Goal: Task Accomplishment & Management: Manage account settings

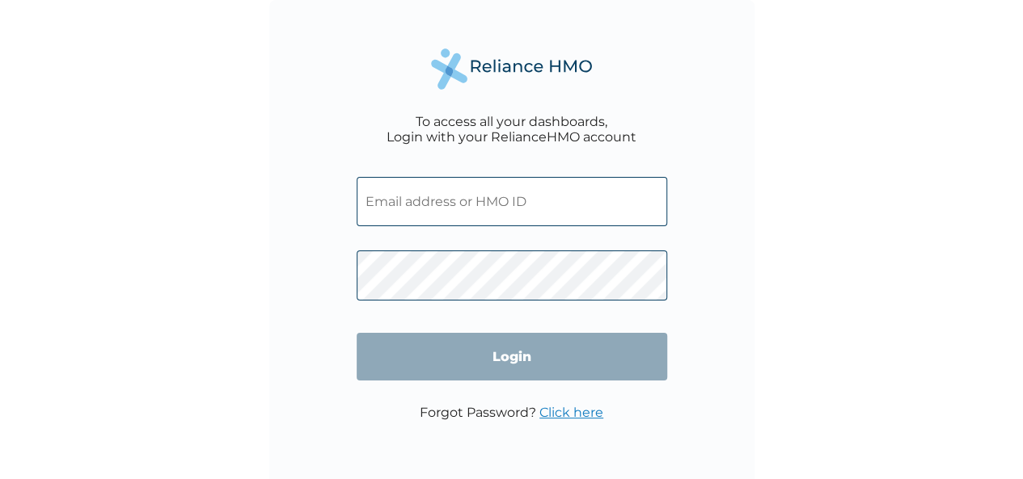
click at [482, 199] on input "text" at bounding box center [512, 201] width 310 height 49
paste input "ENI/10058/A"
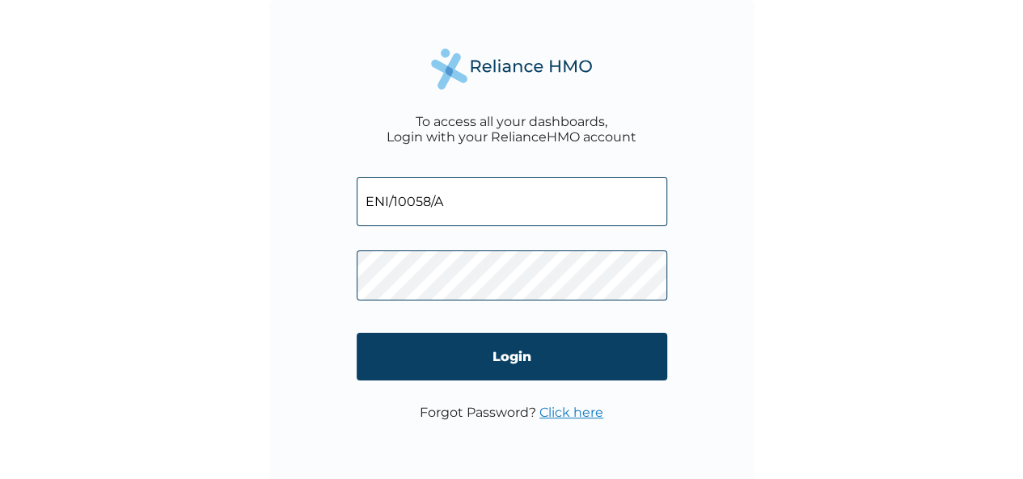
type input "ENI/10058/A"
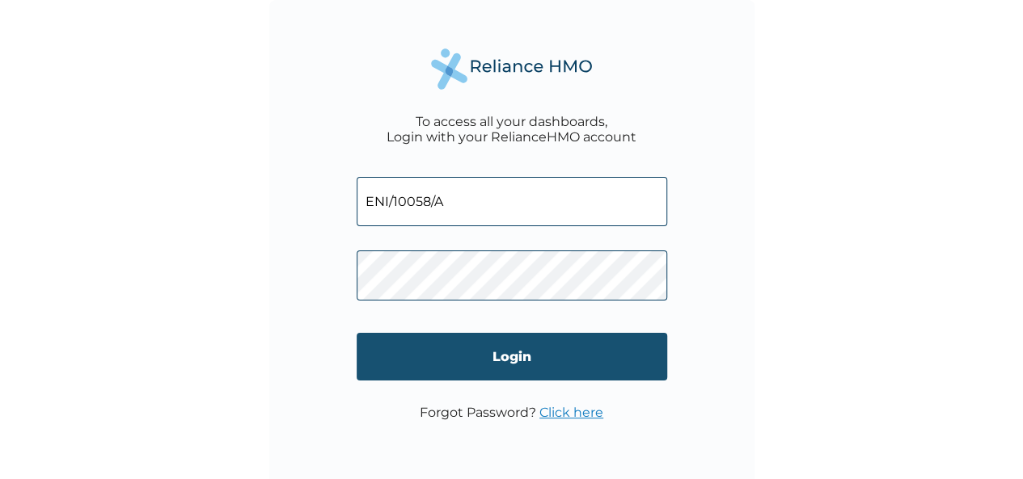
click at [487, 352] on input "Login" at bounding box center [512, 357] width 310 height 48
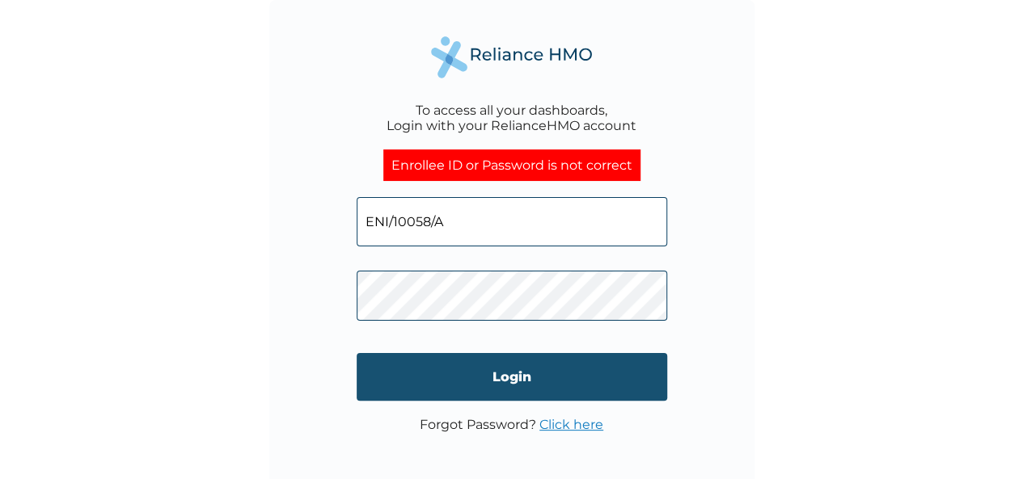
click at [483, 365] on input "Login" at bounding box center [512, 377] width 310 height 48
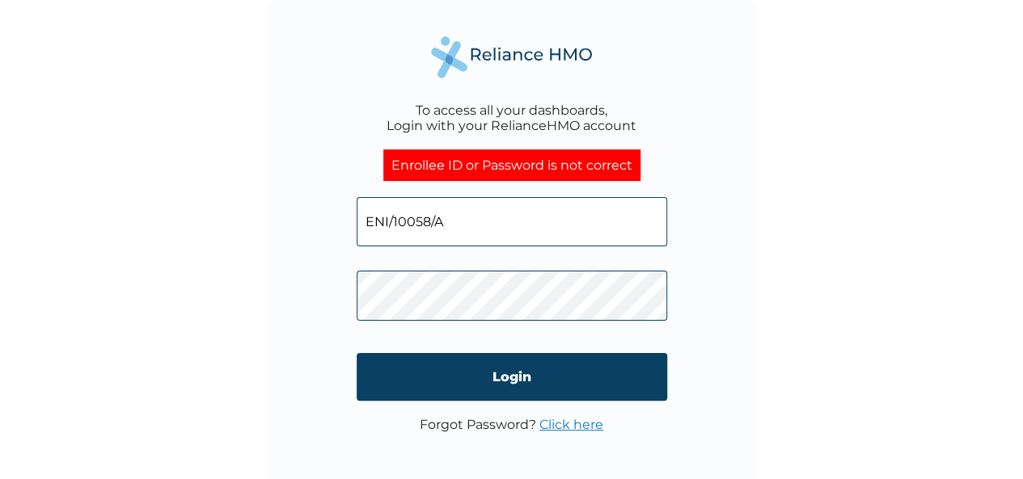
drag, startPoint x: 462, startPoint y: 223, endPoint x: 333, endPoint y: 230, distance: 128.8
click at [333, 230] on div "To access all your dashboards, Login with your RelianceHMO account Enrollee ID …" at bounding box center [511, 242] width 485 height 485
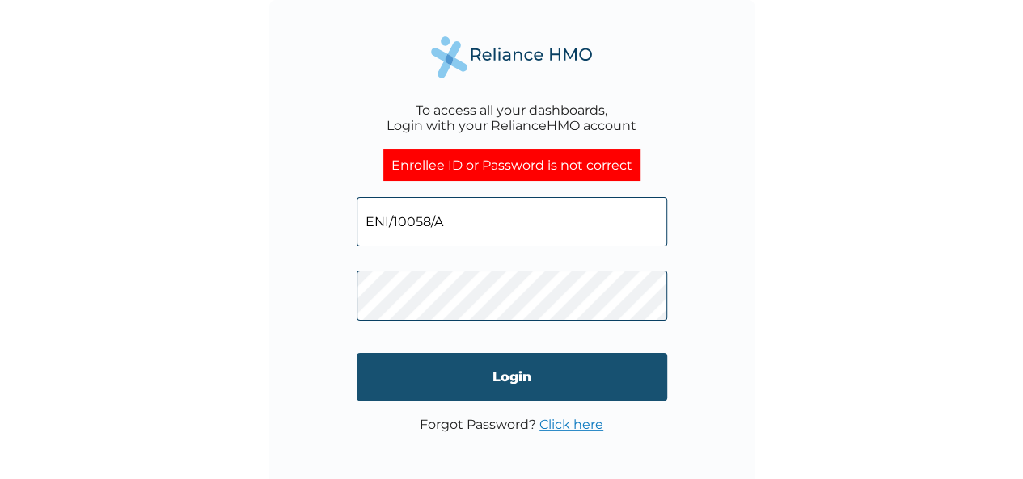
click at [513, 371] on input "Login" at bounding box center [512, 377] width 310 height 48
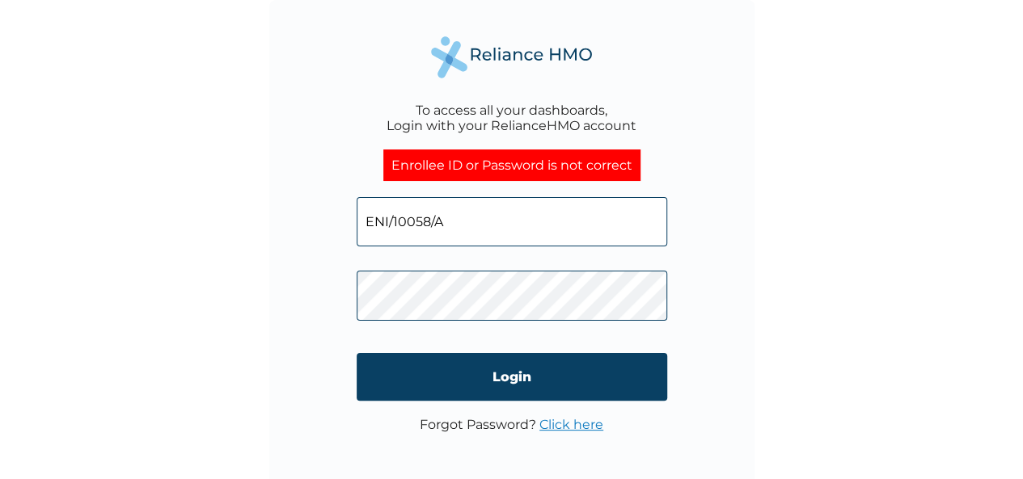
click at [566, 429] on link "Click here" at bounding box center [571, 424] width 64 height 15
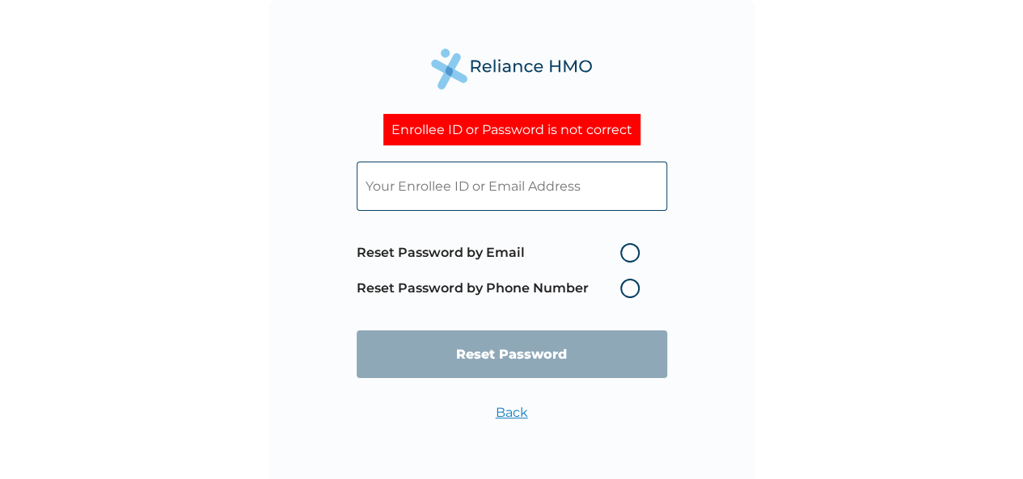
click at [493, 196] on input "text" at bounding box center [512, 186] width 310 height 49
click at [468, 195] on input "text" at bounding box center [512, 186] width 310 height 49
paste input "ENI/10058/A"
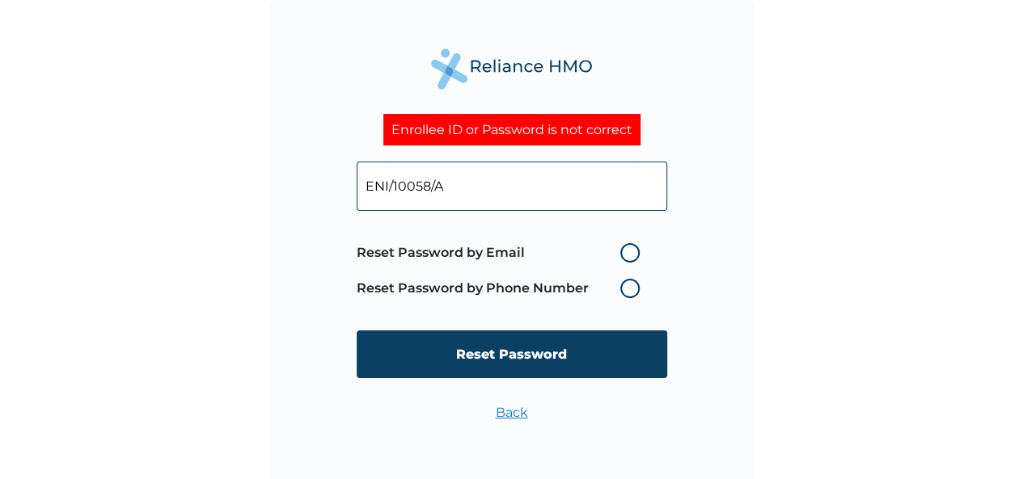
type input "ENI/10058/A"
click at [624, 248] on label "Reset Password by Email" at bounding box center [502, 252] width 291 height 19
click at [623, 248] on input "Reset Password by Email" at bounding box center [611, 253] width 26 height 26
radio input "true"
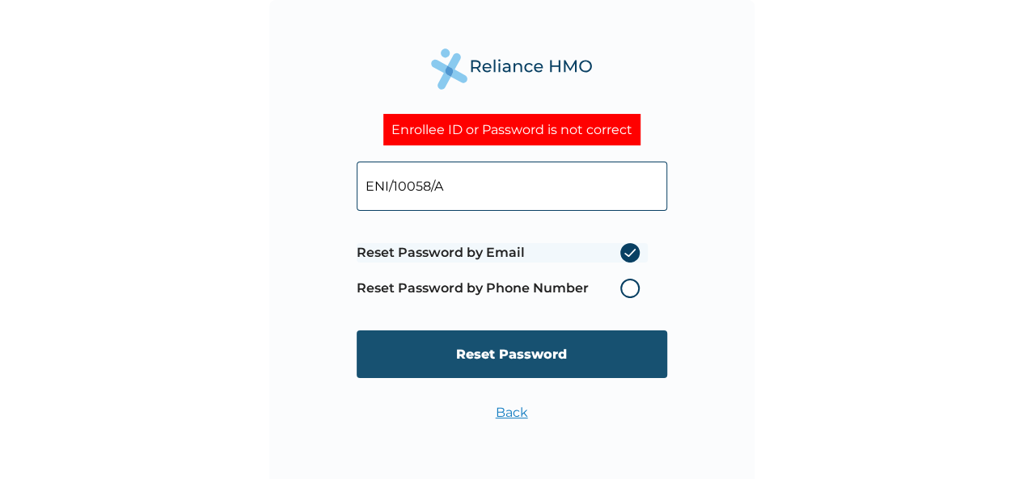
click at [530, 354] on input "Reset Password" at bounding box center [512, 355] width 310 height 48
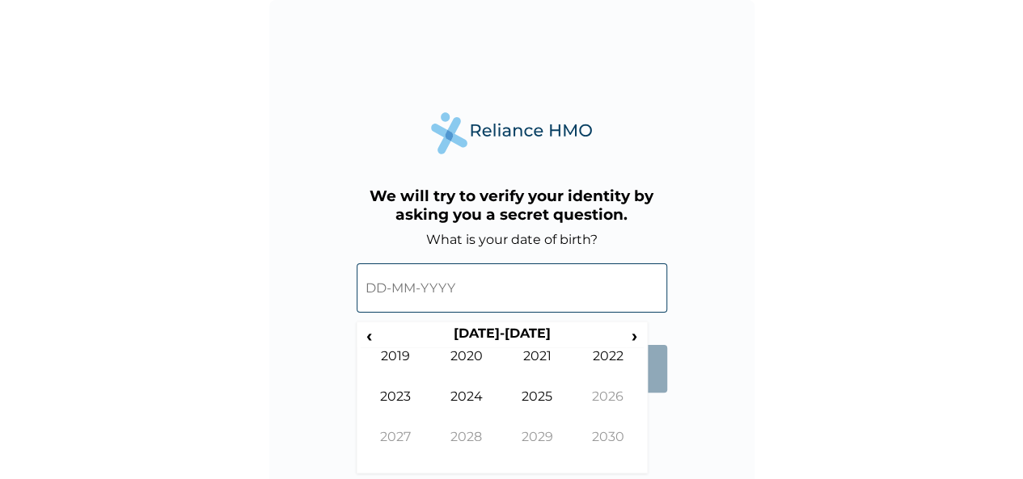
click at [401, 288] on input "text" at bounding box center [512, 288] width 310 height 49
click at [383, 290] on input "text" at bounding box center [512, 288] width 310 height 49
click at [382, 289] on input "text" at bounding box center [512, 288] width 310 height 49
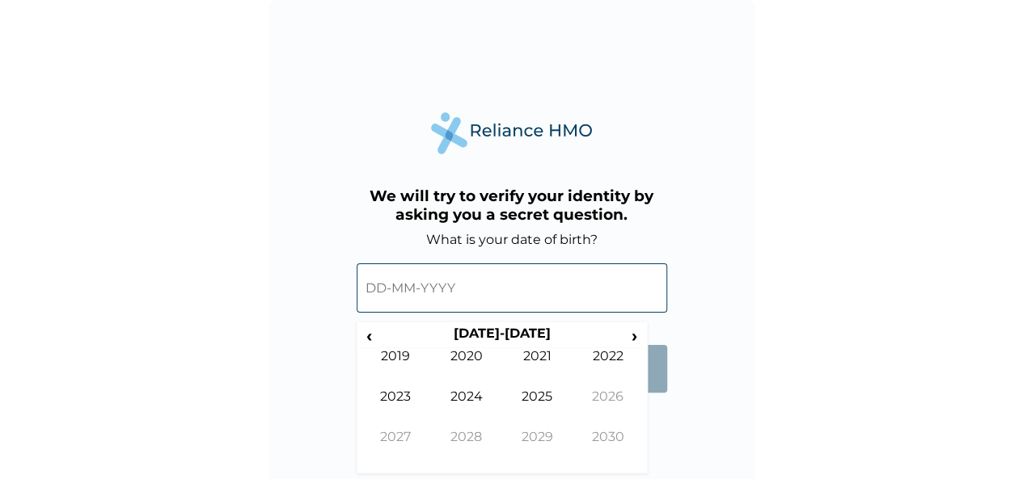
click at [382, 289] on input "text" at bounding box center [512, 288] width 310 height 49
click at [373, 294] on input "text" at bounding box center [512, 288] width 310 height 49
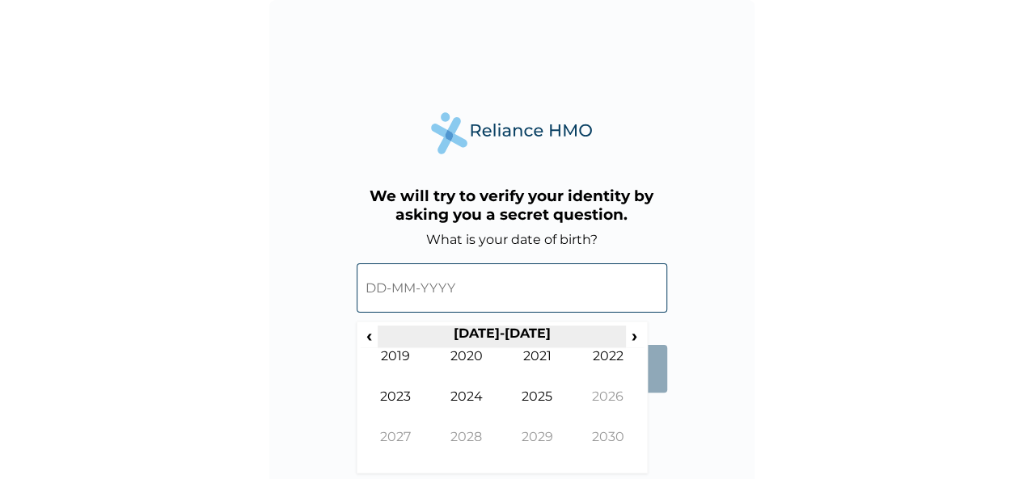
click at [493, 331] on th "2020-2029" at bounding box center [502, 337] width 248 height 23
click at [370, 340] on span "‹" at bounding box center [369, 336] width 17 height 20
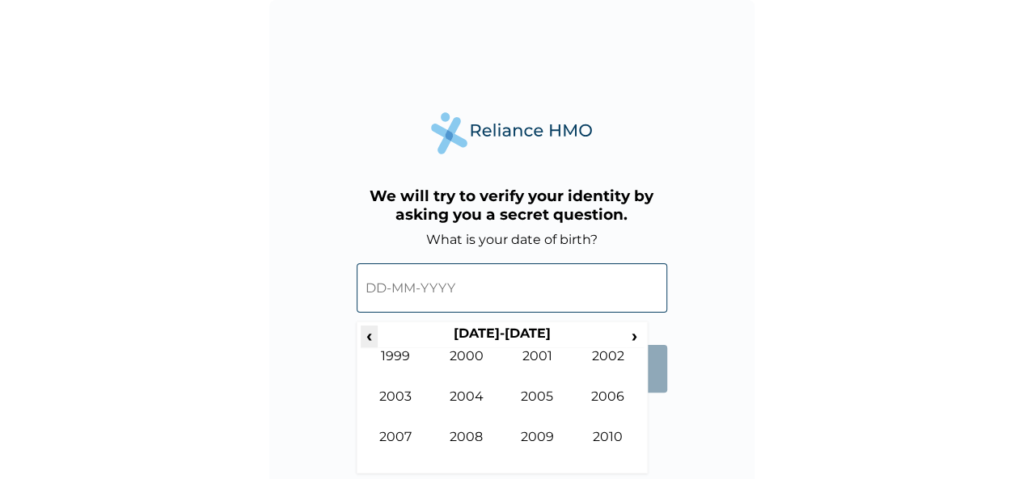
click at [370, 340] on span "‹" at bounding box center [369, 336] width 17 height 20
click at [467, 357] on td "1970" at bounding box center [466, 368] width 71 height 40
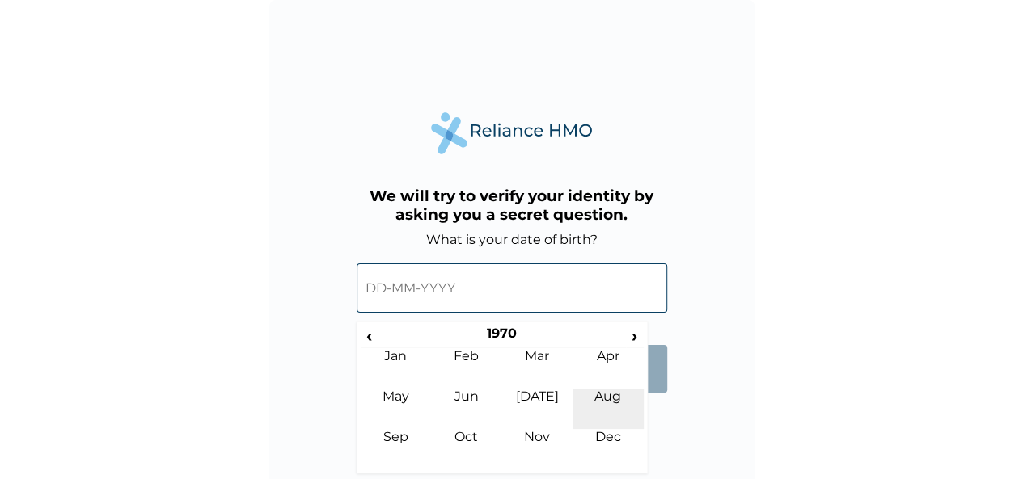
click at [606, 400] on td "Aug" at bounding box center [607, 409] width 71 height 40
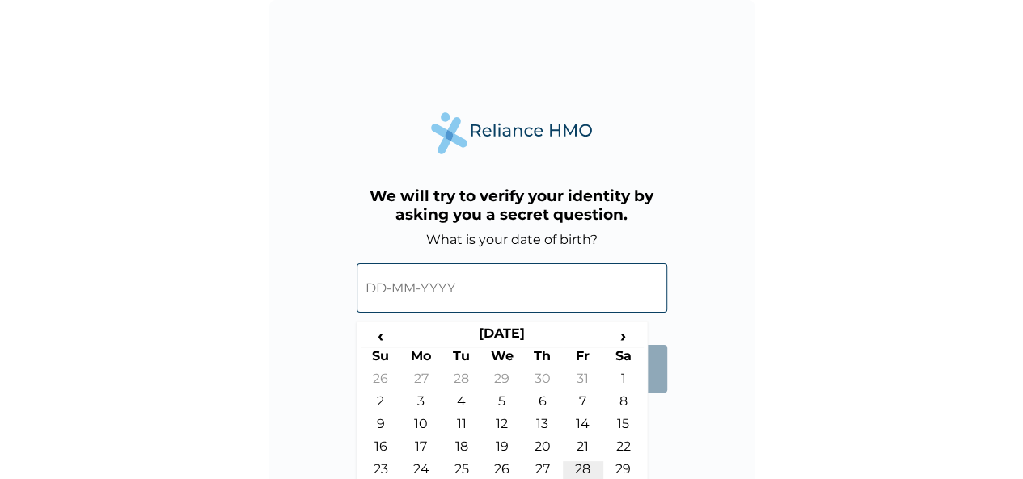
click at [587, 470] on td "28" at bounding box center [583, 473] width 40 height 23
type input "28-08-1970"
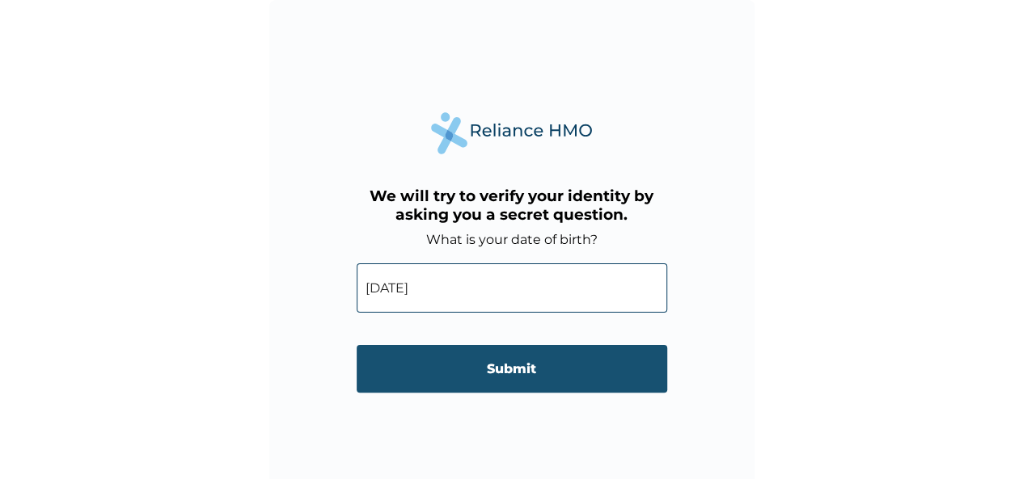
click at [473, 370] on input "Submit" at bounding box center [512, 369] width 310 height 48
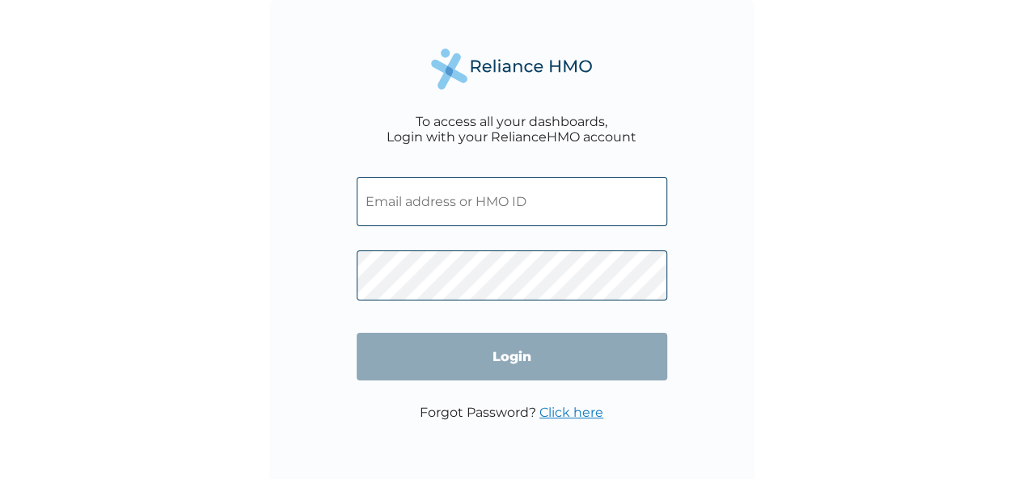
click at [494, 197] on input "text" at bounding box center [512, 201] width 310 height 49
type input "[EMAIL_ADDRESS][DOMAIN_NAME]"
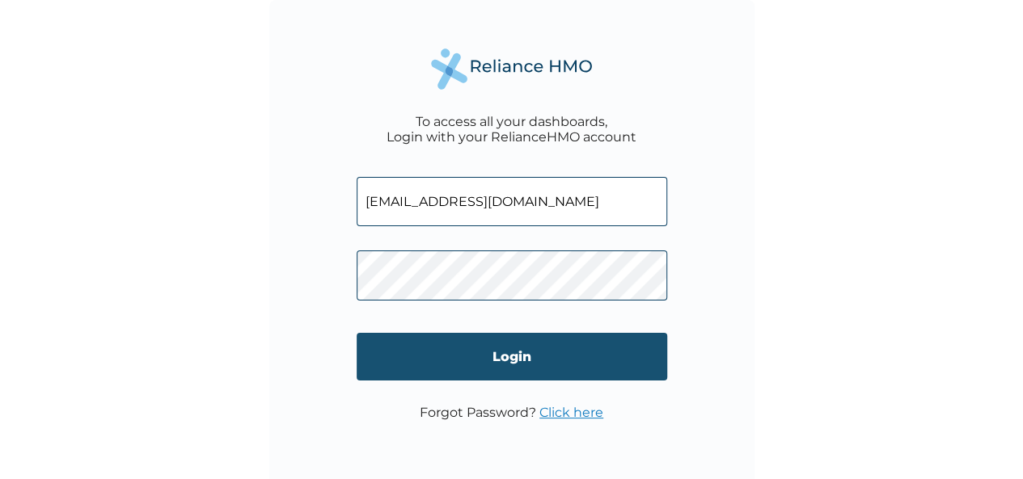
click at [500, 370] on input "Login" at bounding box center [512, 357] width 310 height 48
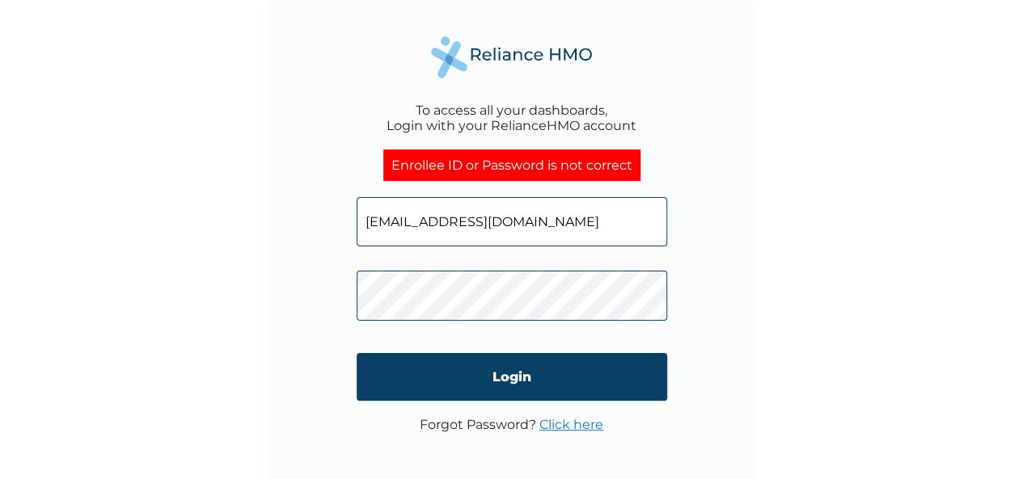
click at [564, 237] on input "[EMAIL_ADDRESS][DOMAIN_NAME]" at bounding box center [512, 221] width 310 height 49
type input "b"
click at [435, 218] on input "text" at bounding box center [512, 221] width 310 height 49
paste input "ENI/10058/A"
type input "ENI/10058/A"
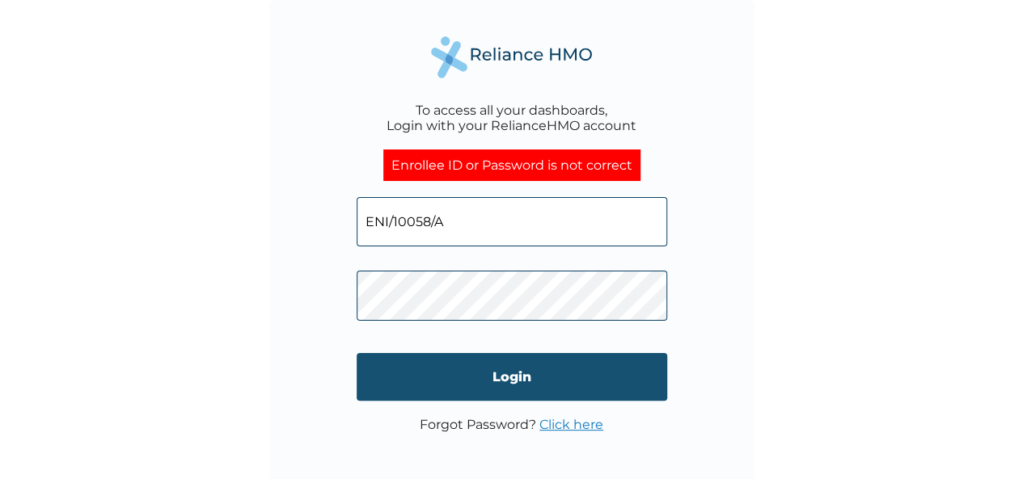
click at [515, 372] on input "Login" at bounding box center [512, 377] width 310 height 48
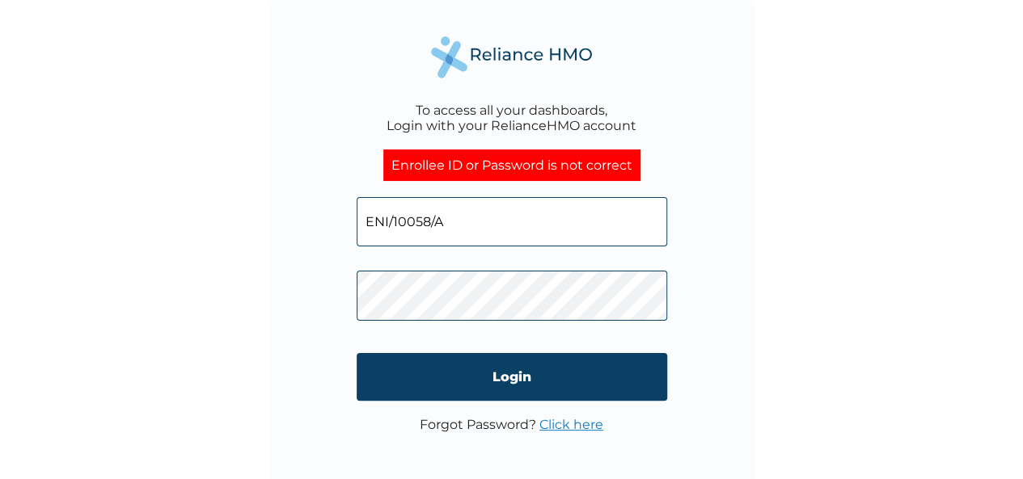
click at [362, 224] on input "ENI/10058/A" at bounding box center [512, 221] width 310 height 49
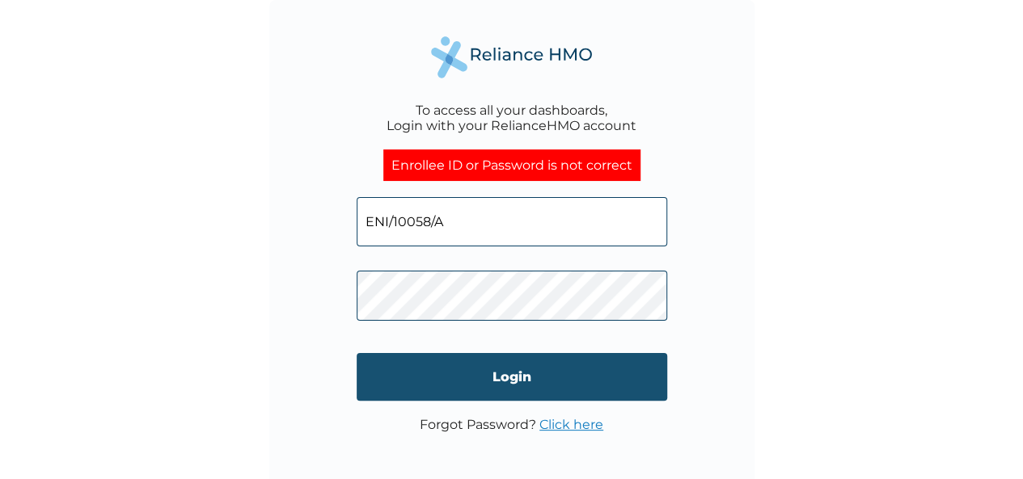
click at [530, 379] on input "Login" at bounding box center [512, 377] width 310 height 48
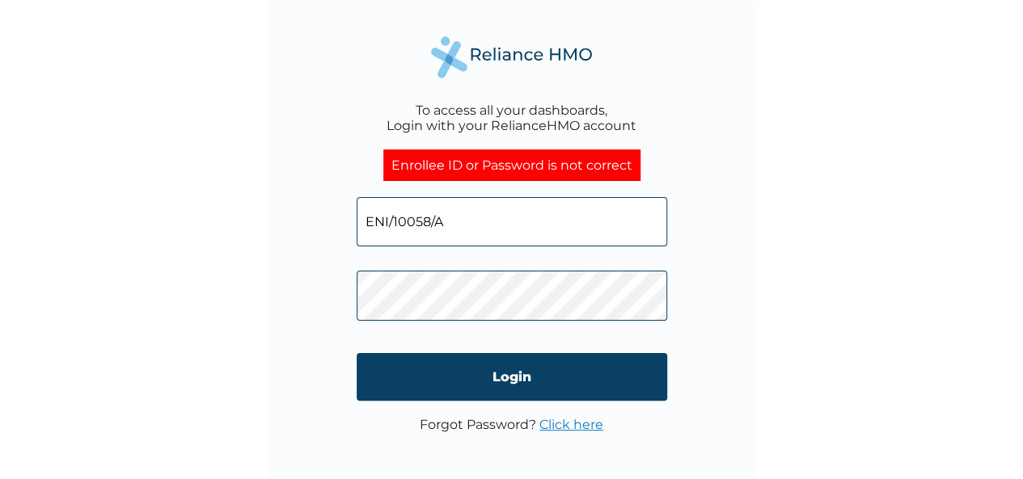
click at [454, 227] on input "ENI/10058/A" at bounding box center [512, 221] width 310 height 49
type input "E"
click at [395, 221] on input "text" at bounding box center [512, 221] width 310 height 49
paste input "ENI/10058/A"
type input "ENI/10058/A"
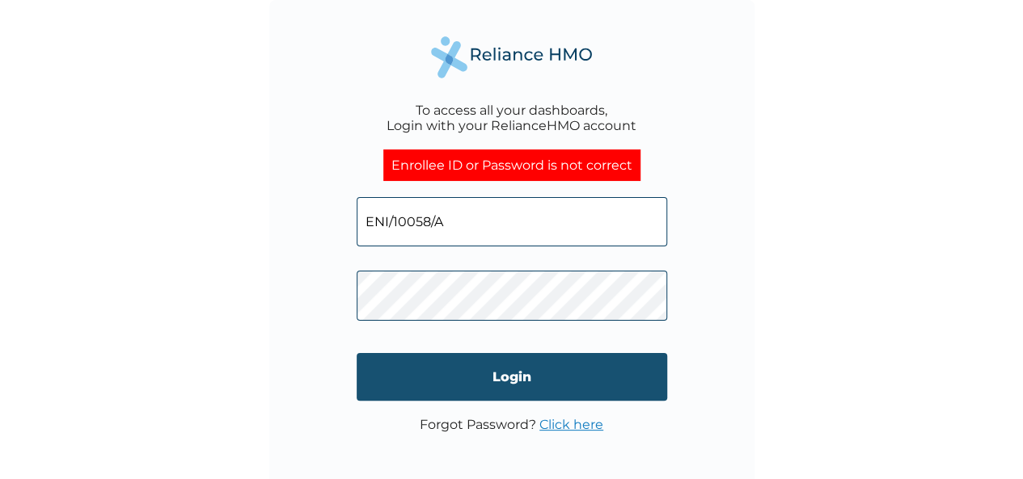
click at [524, 383] on input "Login" at bounding box center [512, 377] width 310 height 48
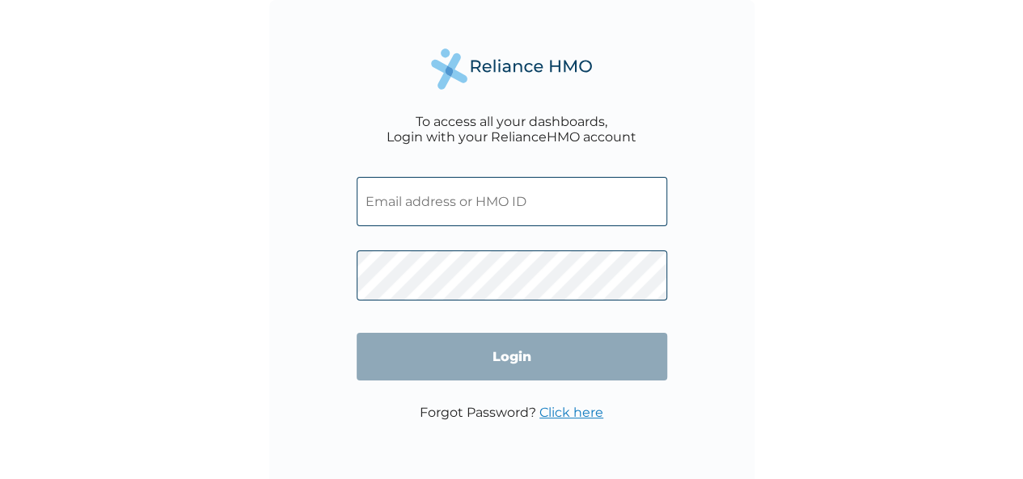
click at [453, 210] on input "text" at bounding box center [512, 201] width 310 height 49
type input "[EMAIL_ADDRESS][DOMAIN_NAME]"
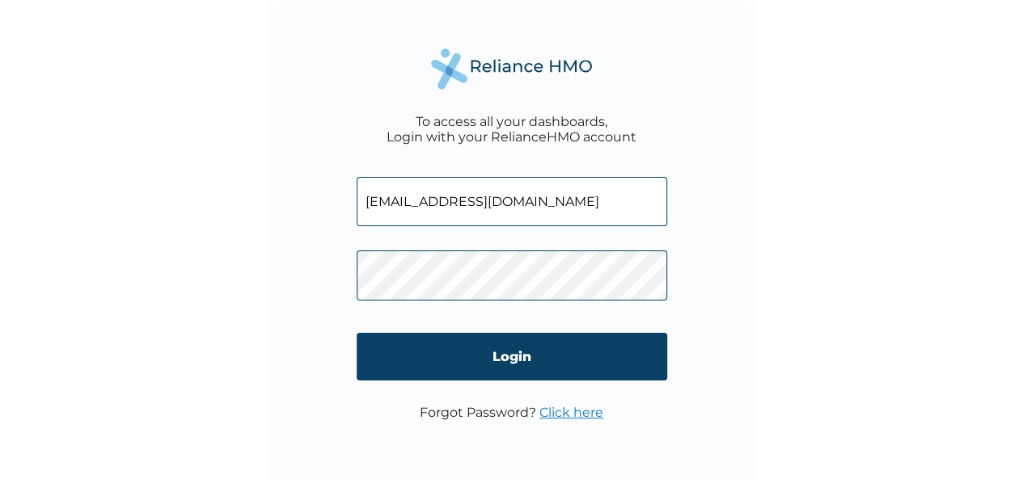
click at [568, 412] on link "Click here" at bounding box center [571, 412] width 64 height 15
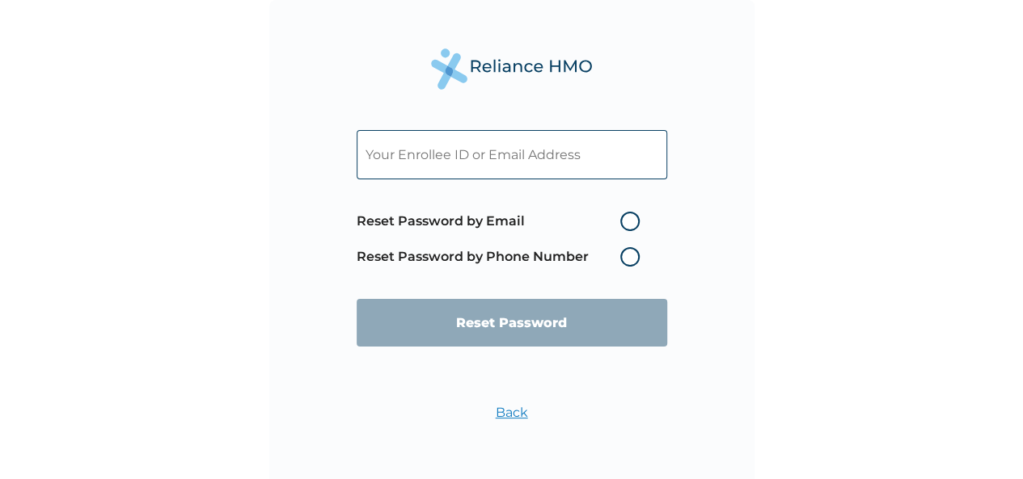
click at [624, 224] on label "Reset Password by Email" at bounding box center [502, 221] width 291 height 19
click at [623, 224] on input "Reset Password by Email" at bounding box center [611, 222] width 26 height 26
radio input "true"
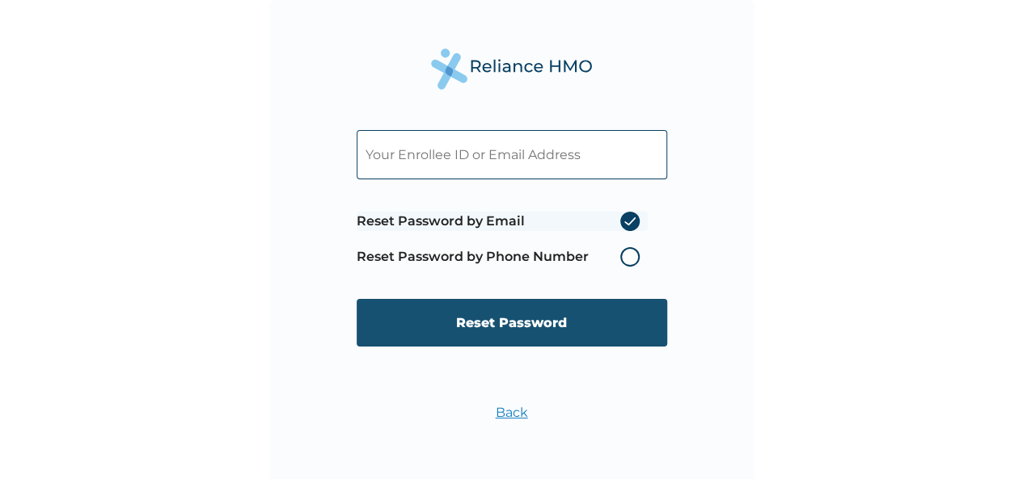
click at [527, 306] on input "Reset Password" at bounding box center [512, 323] width 310 height 48
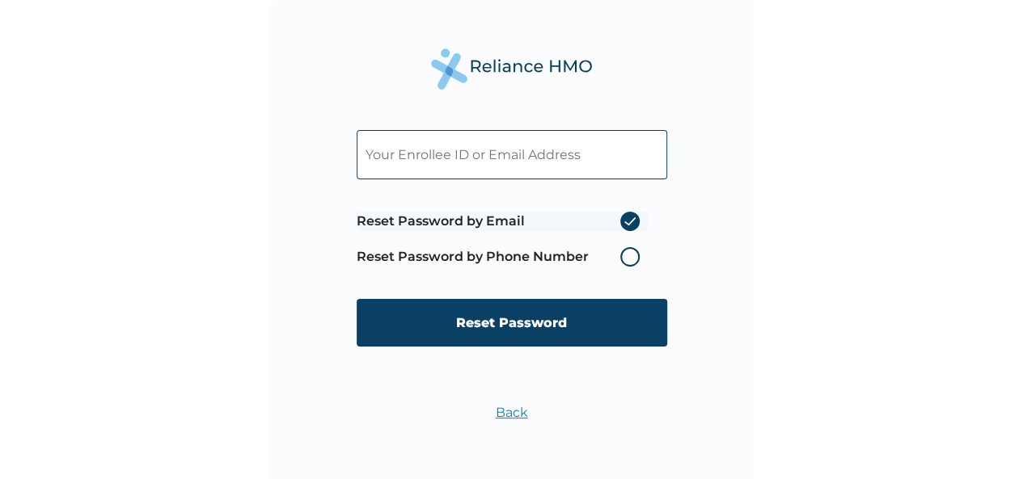
click at [498, 150] on input "text" at bounding box center [512, 154] width 310 height 49
click at [441, 165] on input "text" at bounding box center [512, 154] width 310 height 49
type input "B"
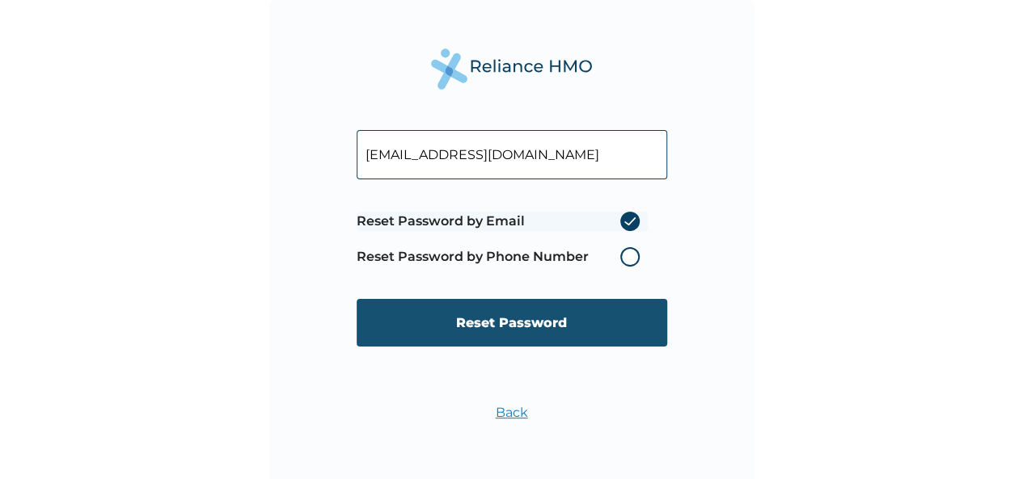
type input "bosefamuagun@lizade.net"
click at [510, 326] on input "Reset Password" at bounding box center [512, 323] width 310 height 48
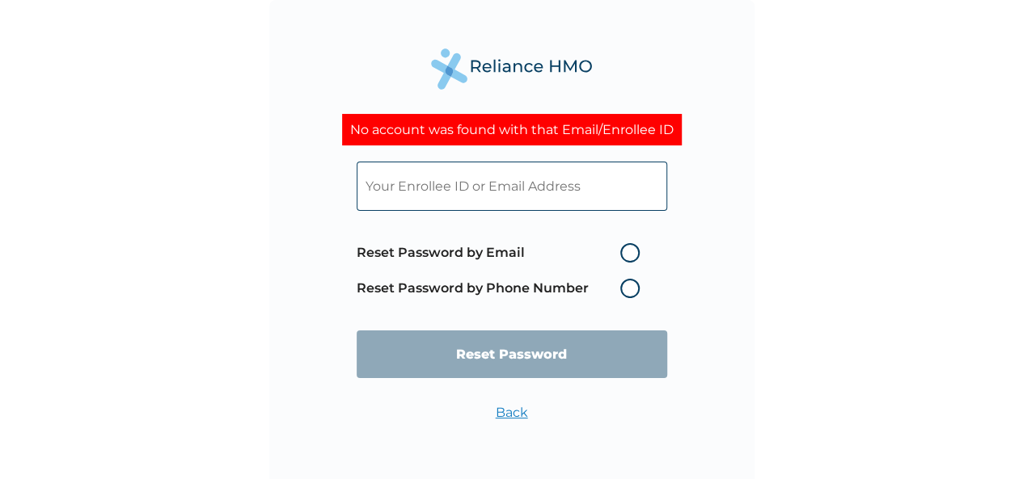
click at [429, 188] on input "text" at bounding box center [512, 186] width 310 height 49
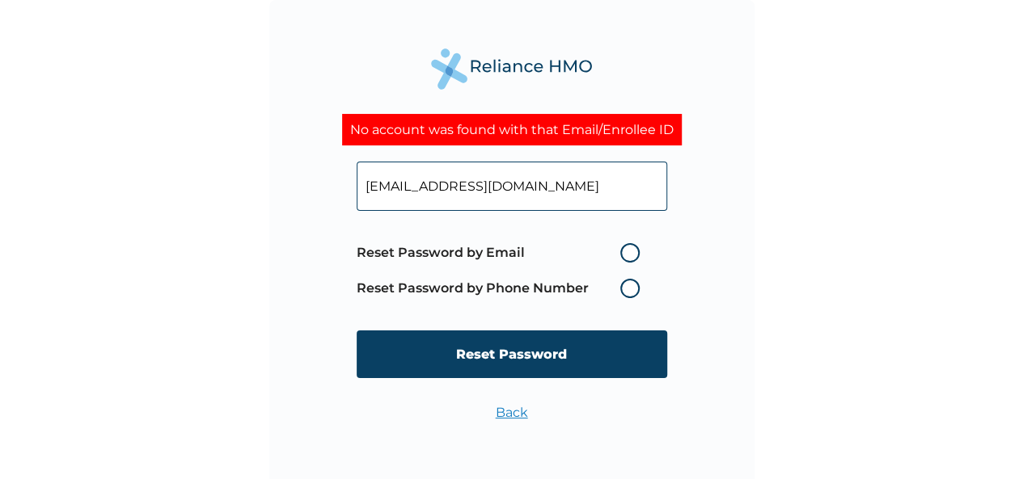
type input "bose.famuagun@elizade.net"
click at [627, 251] on label "Reset Password by Email" at bounding box center [502, 252] width 291 height 19
click at [623, 251] on input "Reset Password by Email" at bounding box center [611, 253] width 26 height 26
radio input "true"
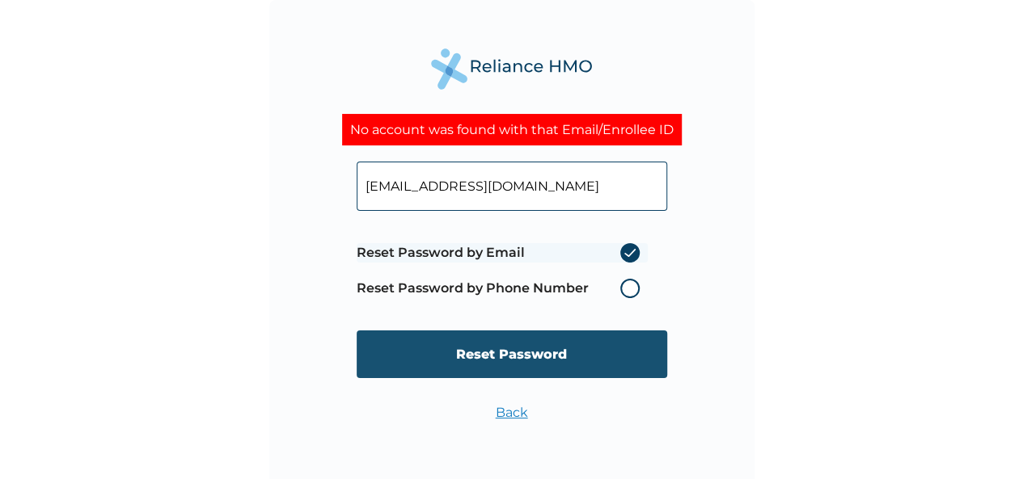
click at [467, 357] on input "Reset Password" at bounding box center [512, 355] width 310 height 48
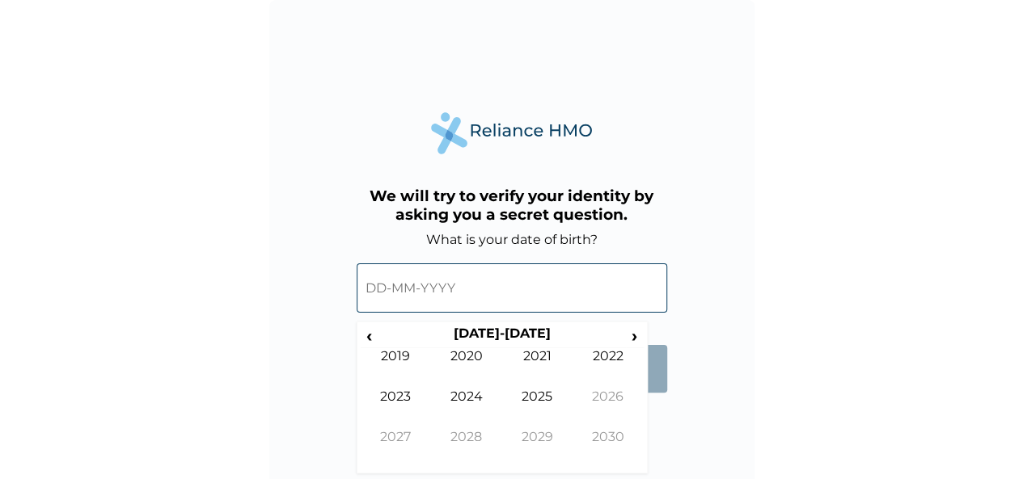
click at [402, 294] on input "text" at bounding box center [512, 288] width 310 height 49
click at [655, 408] on form "What is your date of birth? ‹ 2020-2029 › 2019 2020 2021 2022 2023 2024 2025 20…" at bounding box center [512, 320] width 310 height 177
click at [370, 340] on span "‹" at bounding box center [369, 336] width 17 height 20
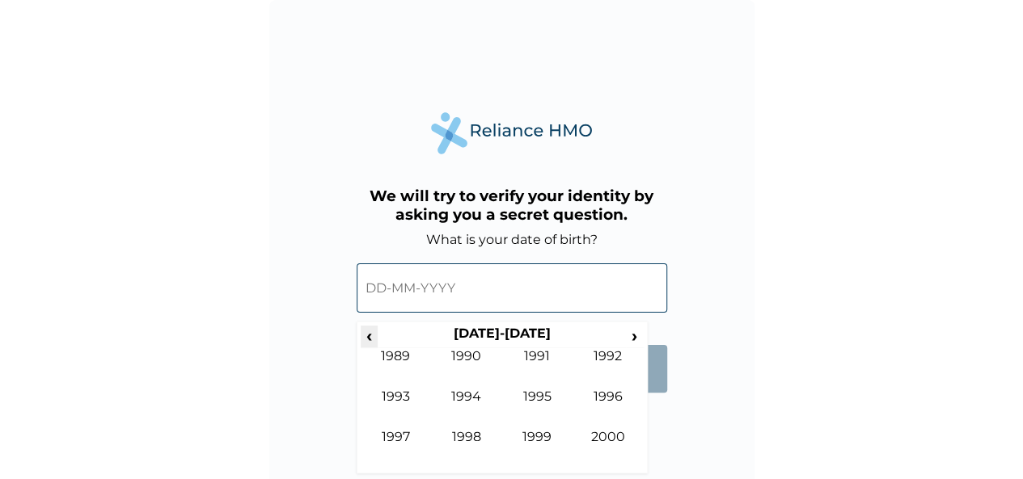
click at [370, 340] on span "‹" at bounding box center [369, 336] width 17 height 20
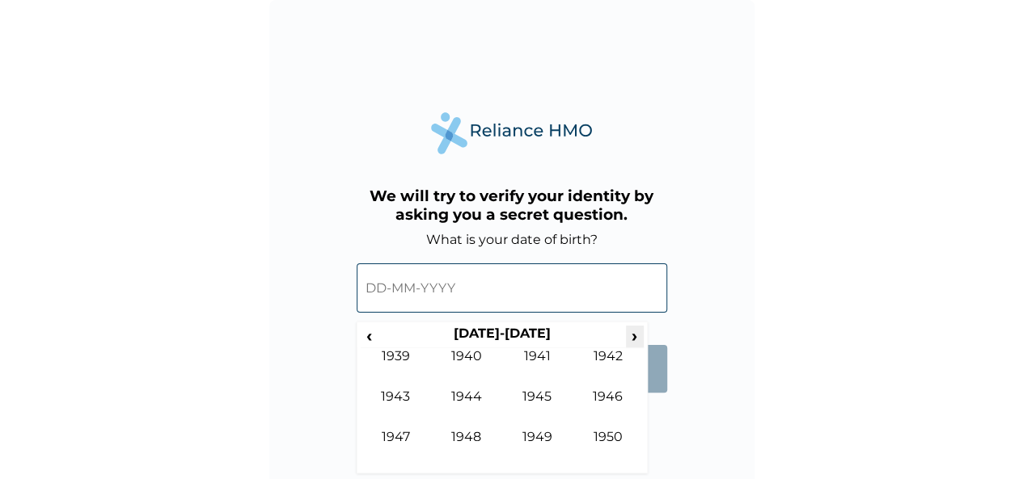
click at [634, 339] on span "›" at bounding box center [635, 336] width 18 height 20
click at [609, 439] on td "1970" at bounding box center [607, 449] width 71 height 40
click at [608, 392] on td "Aug" at bounding box center [607, 409] width 71 height 40
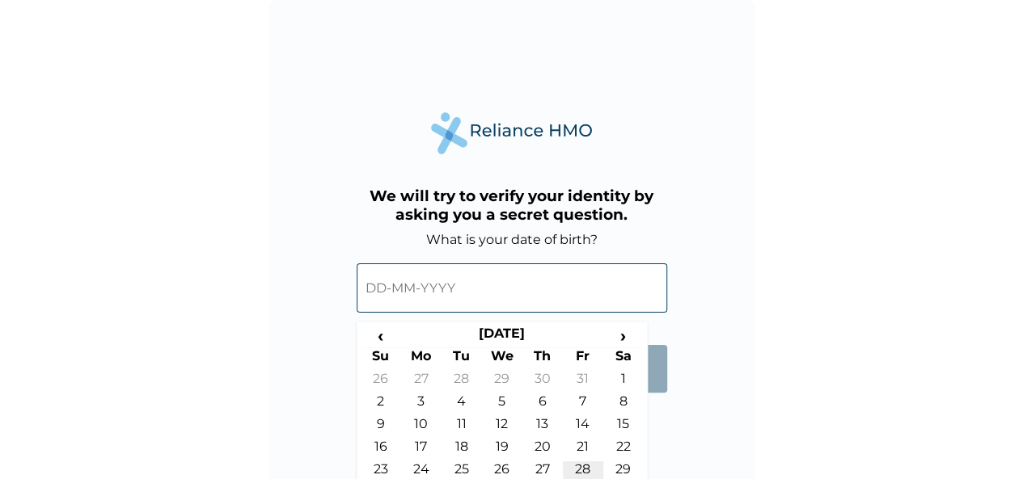
click at [585, 463] on td "28" at bounding box center [583, 473] width 40 height 23
type input "28-08-1970"
click at [435, 289] on input "28-08-1970" at bounding box center [512, 288] width 310 height 49
click input "Submit" at bounding box center [512, 369] width 310 height 48
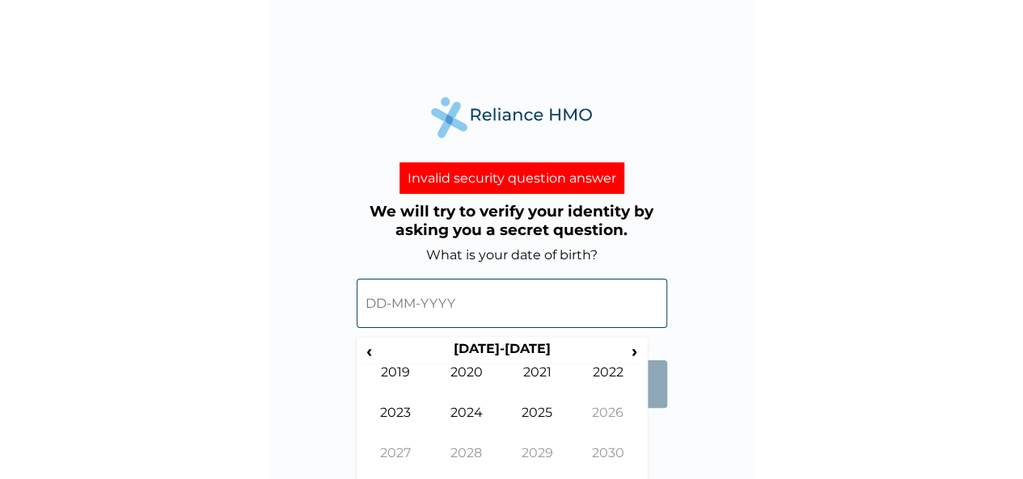
click at [450, 308] on input "text" at bounding box center [512, 303] width 310 height 49
click at [369, 351] on span "‹" at bounding box center [369, 351] width 17 height 20
click at [642, 352] on span "›" at bounding box center [635, 351] width 18 height 20
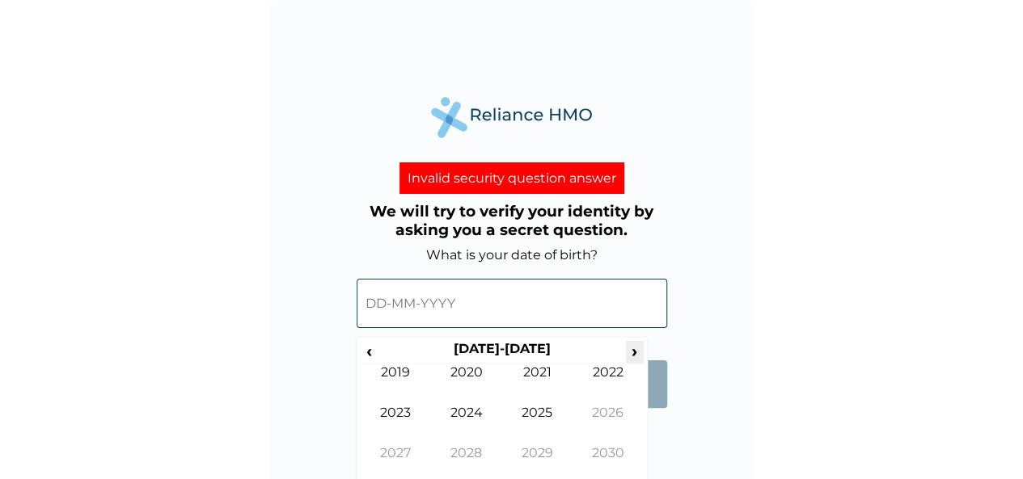
click at [642, 352] on span "›" at bounding box center [635, 351] width 18 height 20
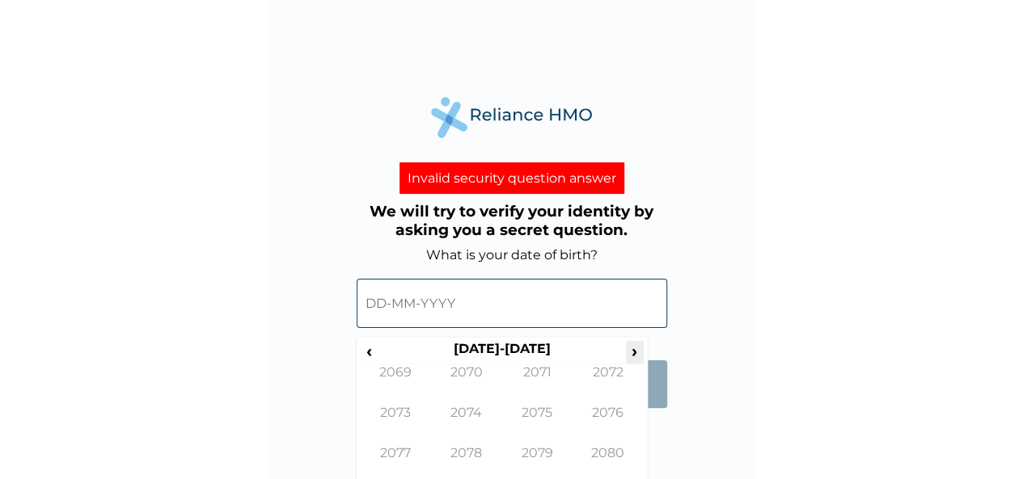
click at [642, 352] on span "›" at bounding box center [635, 351] width 18 height 20
click at [365, 356] on span "‹" at bounding box center [369, 351] width 17 height 20
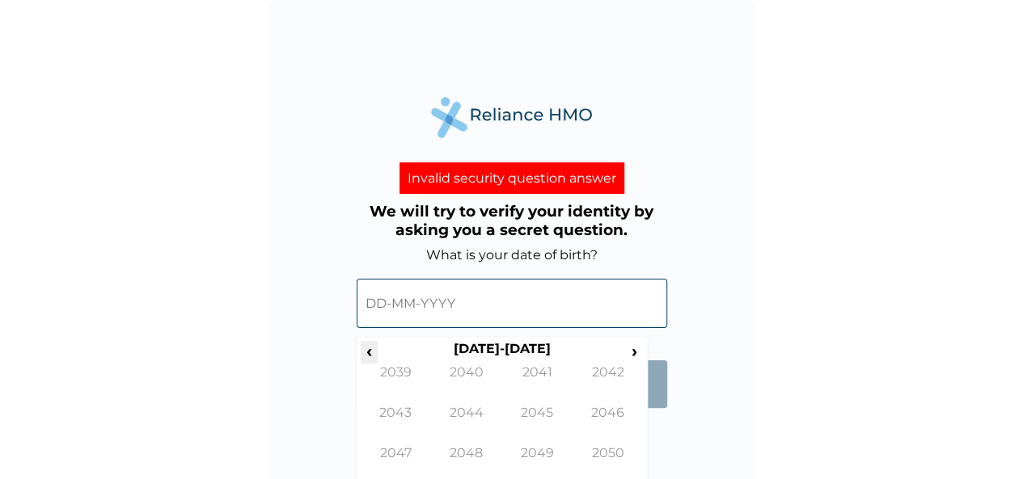
click at [365, 356] on span "‹" at bounding box center [369, 351] width 17 height 20
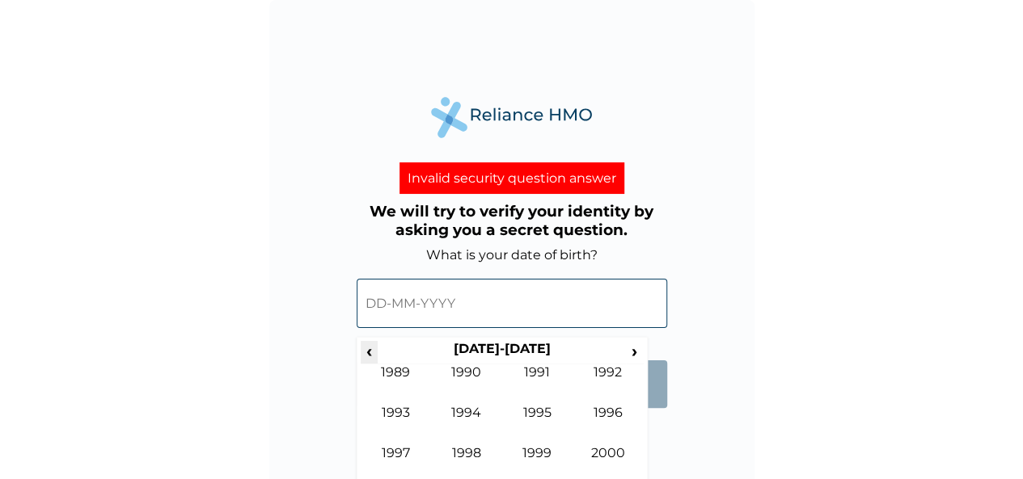
click at [365, 356] on span "‹" at bounding box center [369, 351] width 17 height 20
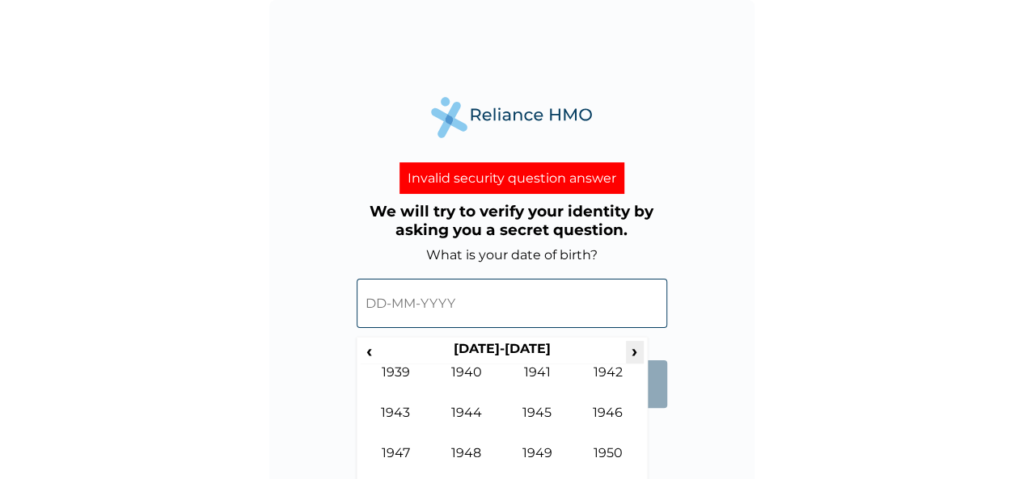
click at [634, 350] on span "›" at bounding box center [635, 351] width 18 height 20
click at [634, 355] on span "›" at bounding box center [635, 351] width 18 height 20
click at [606, 447] on td "1970" at bounding box center [607, 466] width 71 height 40
click at [608, 416] on td "Aug" at bounding box center [607, 425] width 71 height 40
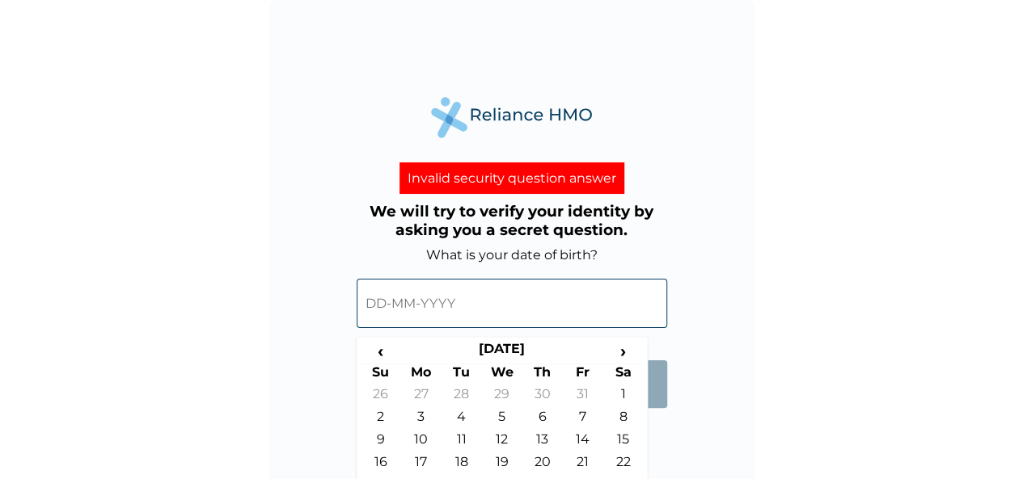
click at [660, 432] on div "Invalid security question answer We will try to verify your identity by asking …" at bounding box center [511, 242] width 485 height 485
click at [660, 414] on form "What is your date of birth? ‹ August 1970 › Su Mo Tu We Th Fr Sa 26 27 28 29 30…" at bounding box center [512, 335] width 310 height 177
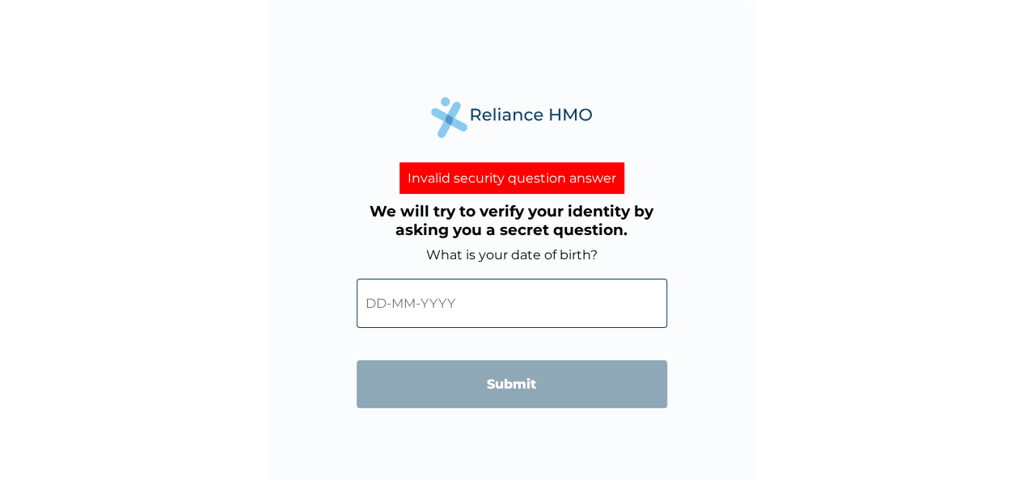
scroll to position [5, 0]
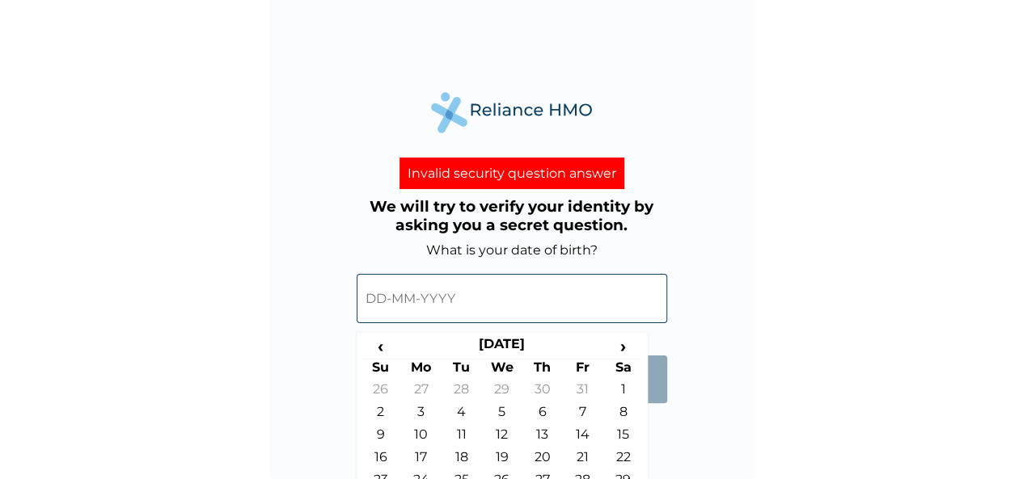
click at [467, 308] on input "text" at bounding box center [512, 298] width 310 height 49
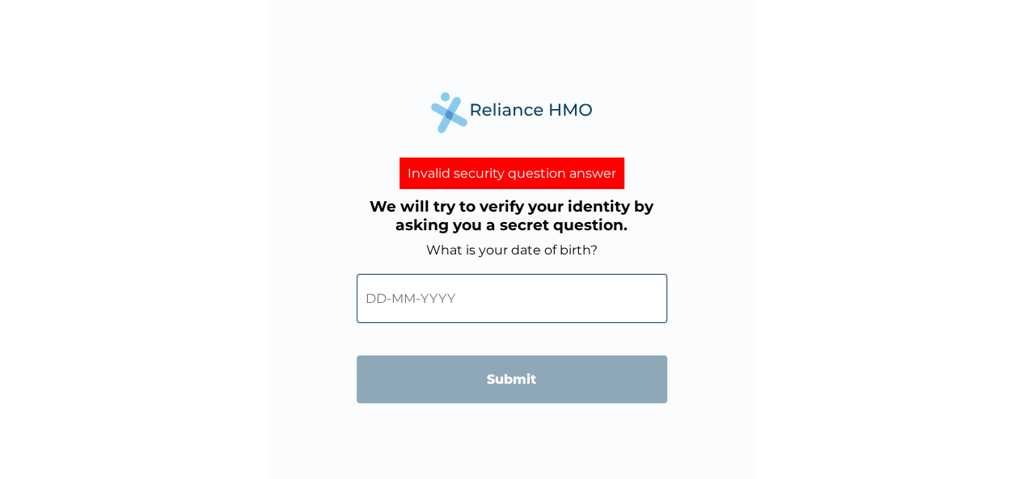
click at [471, 289] on input "text" at bounding box center [512, 298] width 310 height 49
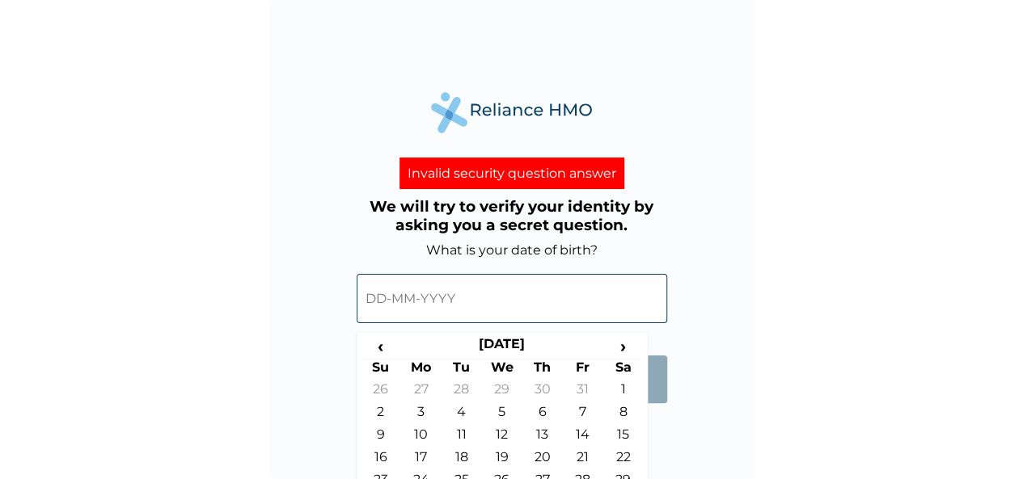
click at [653, 423] on div "Invalid security question answer We will try to verify your identity by asking …" at bounding box center [511, 237] width 485 height 485
click at [584, 473] on td "28" at bounding box center [583, 483] width 40 height 23
type input "28-08-1970"
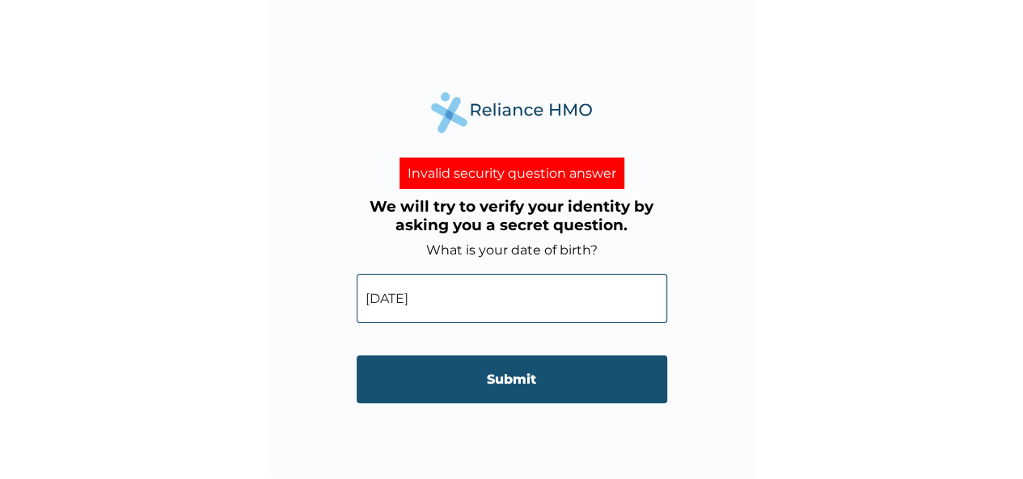
click at [513, 376] on input "Submit" at bounding box center [512, 380] width 310 height 48
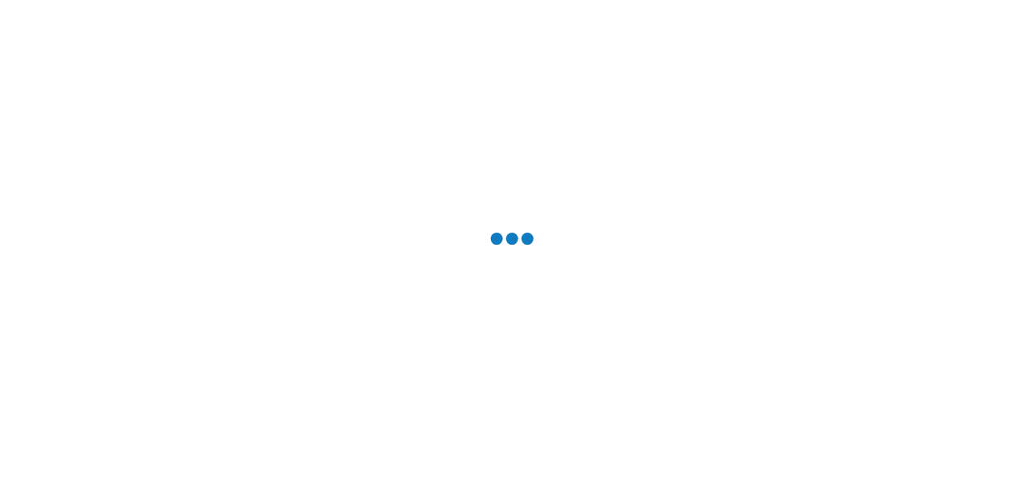
scroll to position [0, 0]
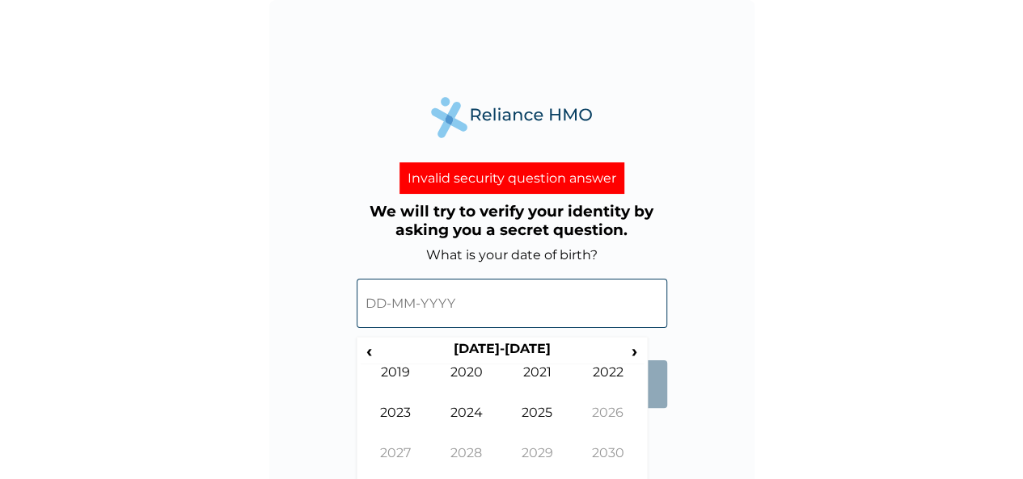
click at [436, 305] on input "text" at bounding box center [512, 303] width 310 height 49
click at [361, 357] on span "‹" at bounding box center [369, 351] width 17 height 20
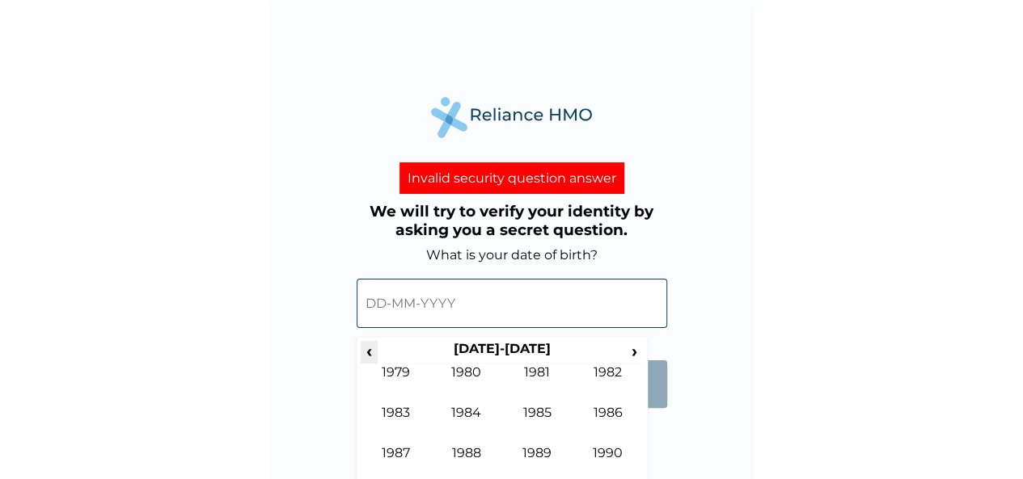
click at [361, 357] on span "‹" at bounding box center [369, 351] width 17 height 20
click at [633, 348] on span "›" at bounding box center [635, 351] width 18 height 20
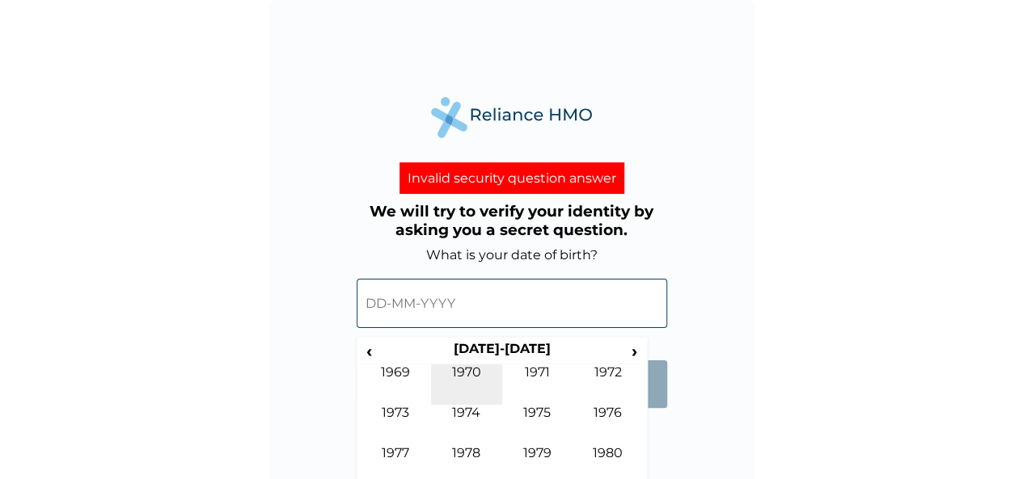
click at [469, 373] on td "1970" at bounding box center [466, 385] width 71 height 40
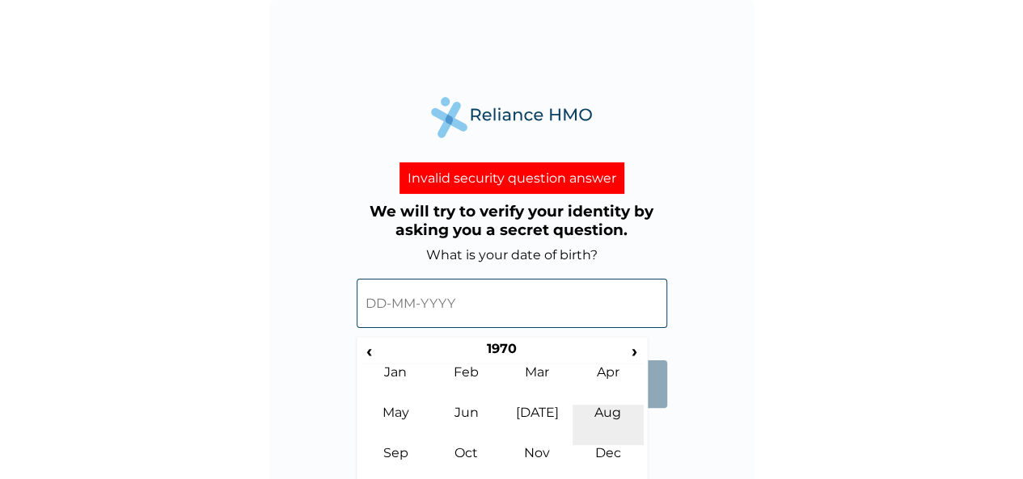
click at [604, 412] on td "Aug" at bounding box center [607, 425] width 71 height 40
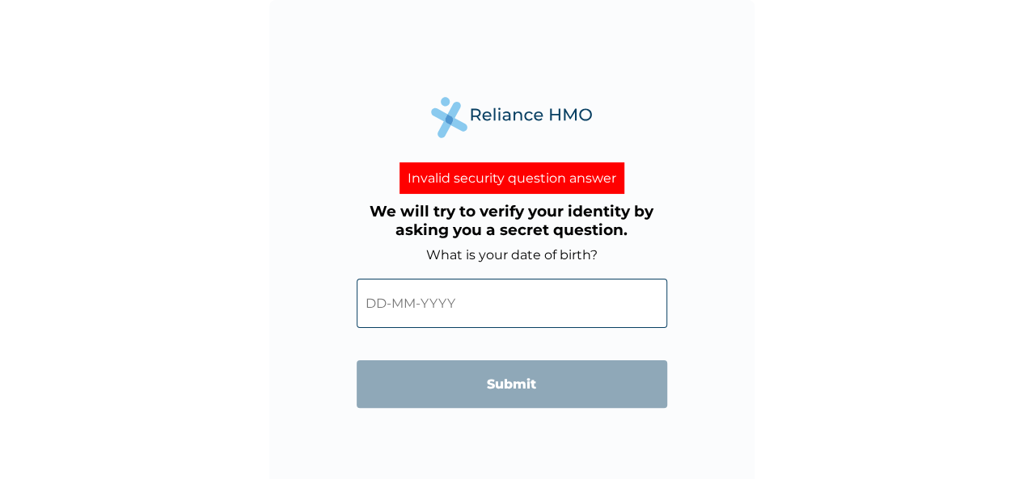
scroll to position [5, 0]
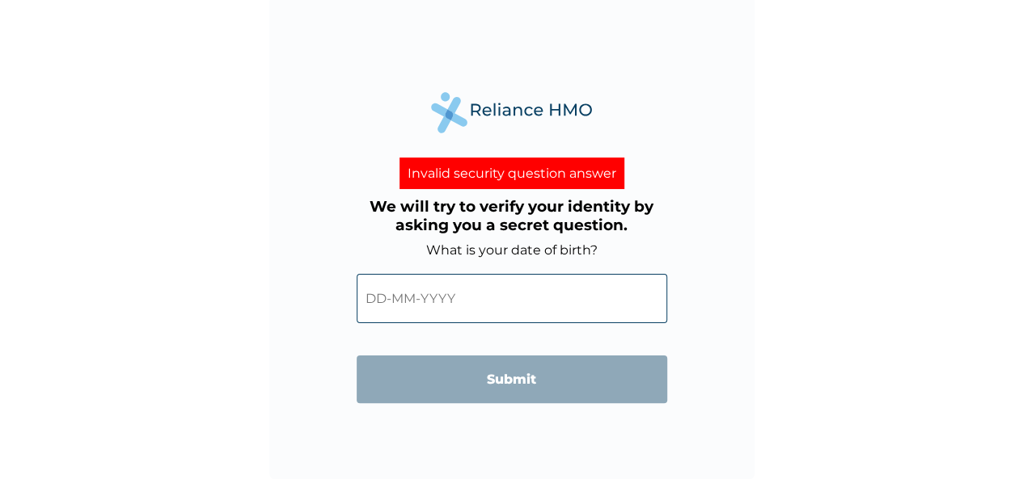
click at [460, 289] on input "text" at bounding box center [512, 298] width 310 height 49
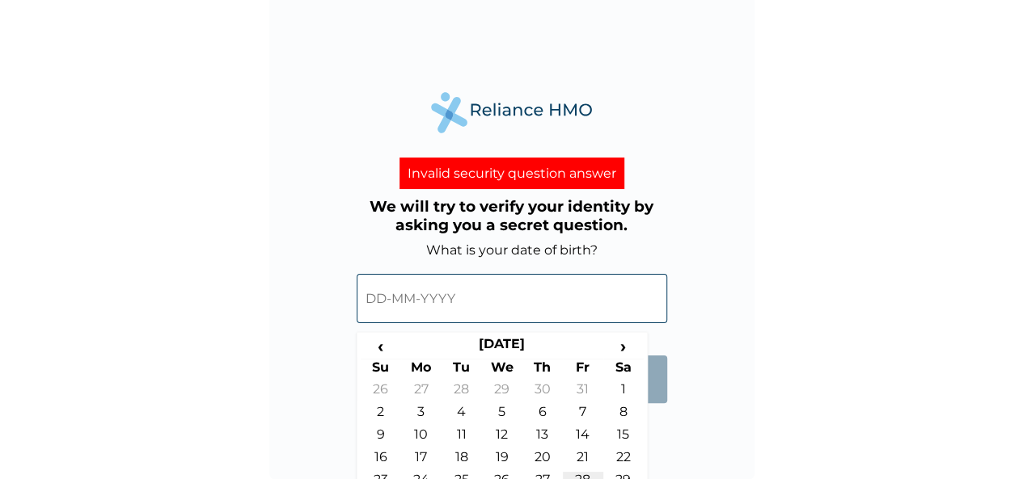
click at [579, 475] on td "28" at bounding box center [583, 483] width 40 height 23
type input "28-08-1970"
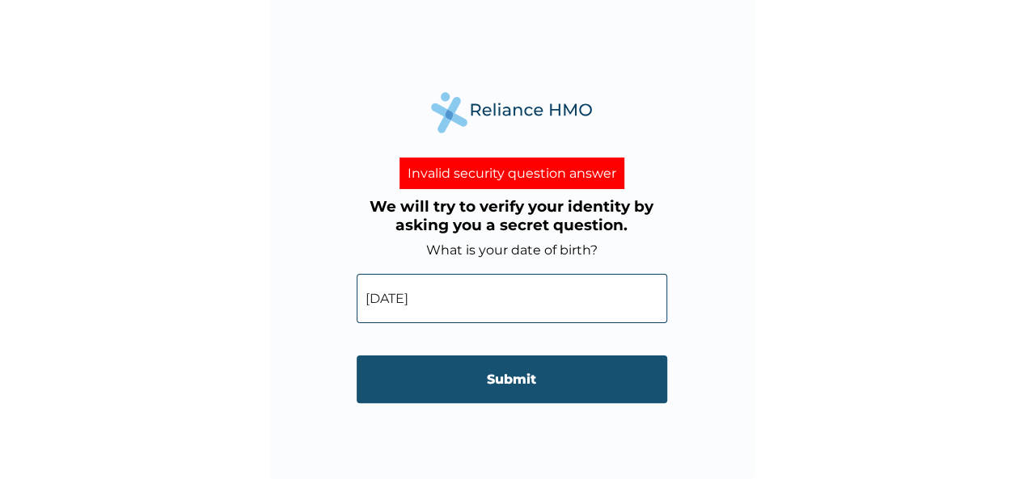
click at [520, 384] on input "Submit" at bounding box center [512, 380] width 310 height 48
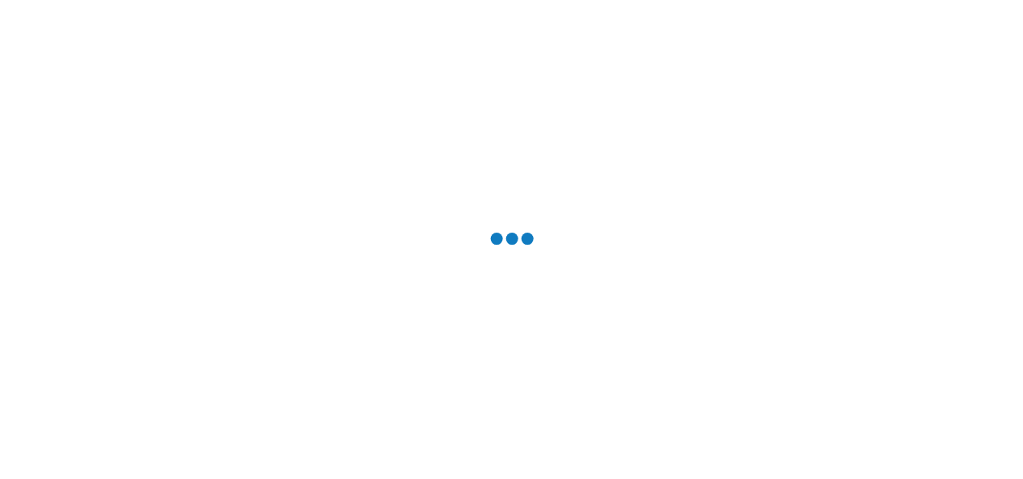
scroll to position [0, 0]
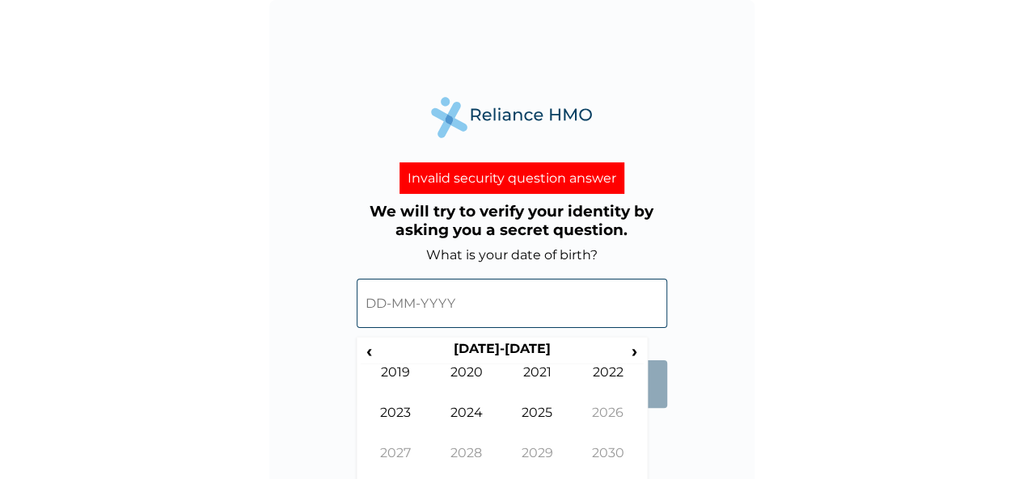
click at [460, 300] on input "text" at bounding box center [512, 303] width 310 height 49
click at [636, 353] on span "›" at bounding box center [635, 351] width 18 height 20
click at [366, 357] on span "‹" at bounding box center [369, 351] width 17 height 20
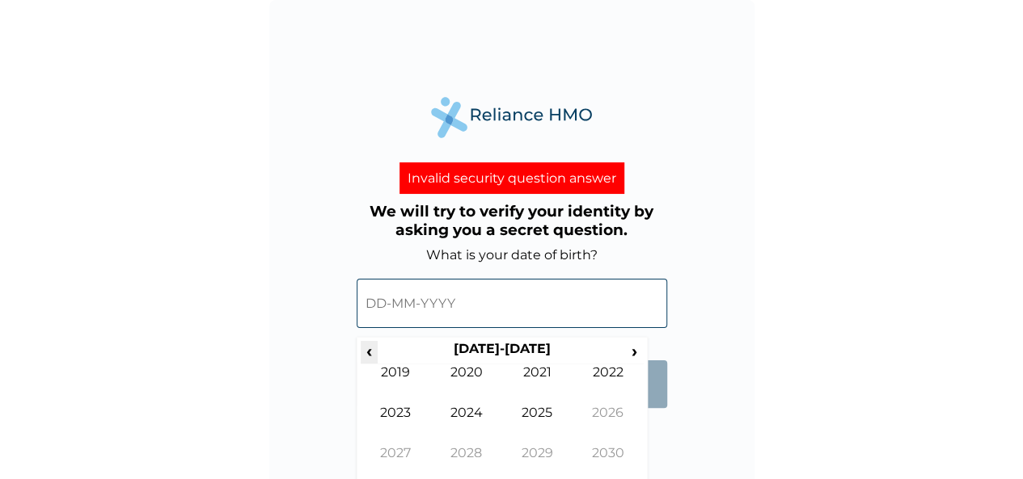
click at [366, 357] on span "‹" at bounding box center [369, 351] width 17 height 20
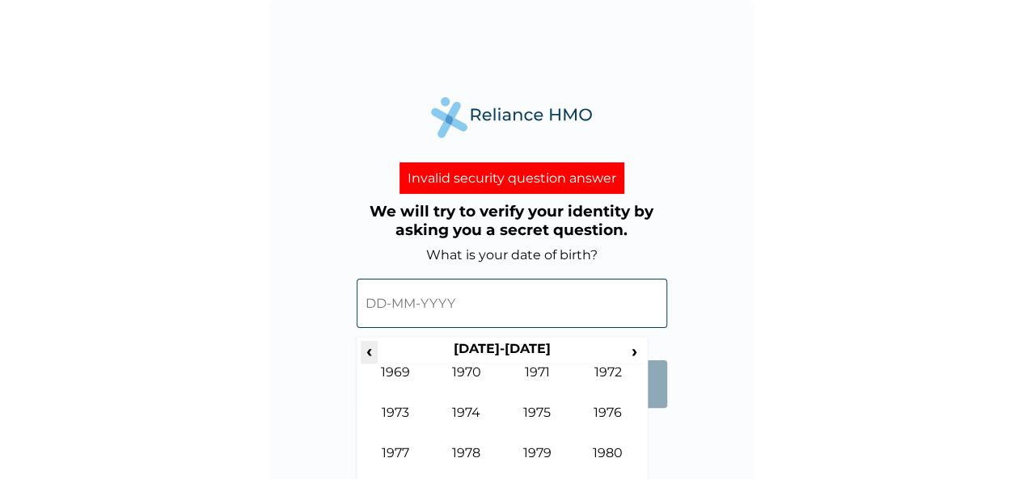
click at [366, 357] on span "‹" at bounding box center [369, 351] width 17 height 20
click at [527, 455] on td "1969" at bounding box center [537, 466] width 71 height 40
click at [598, 412] on td "Aug" at bounding box center [607, 425] width 71 height 40
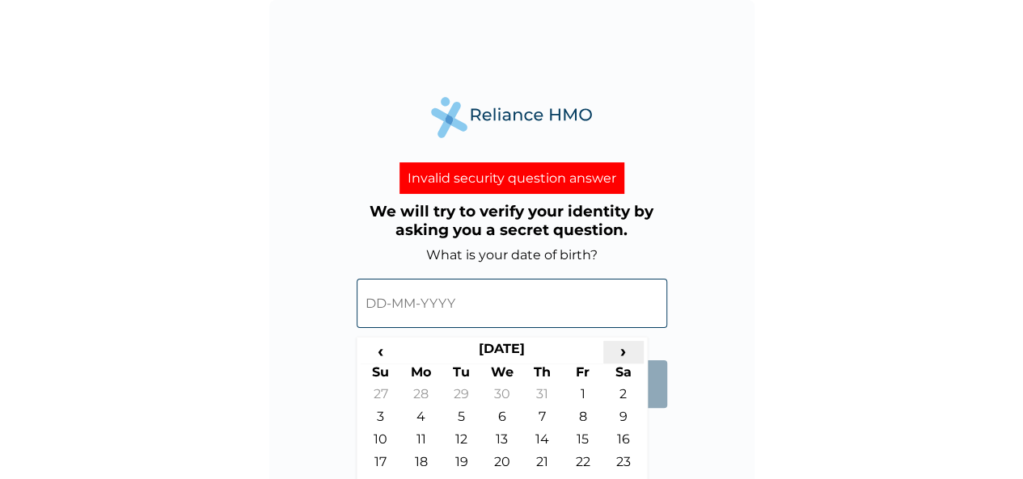
click at [625, 355] on span "›" at bounding box center [623, 351] width 40 height 20
click at [376, 351] on span "‹" at bounding box center [381, 351] width 40 height 20
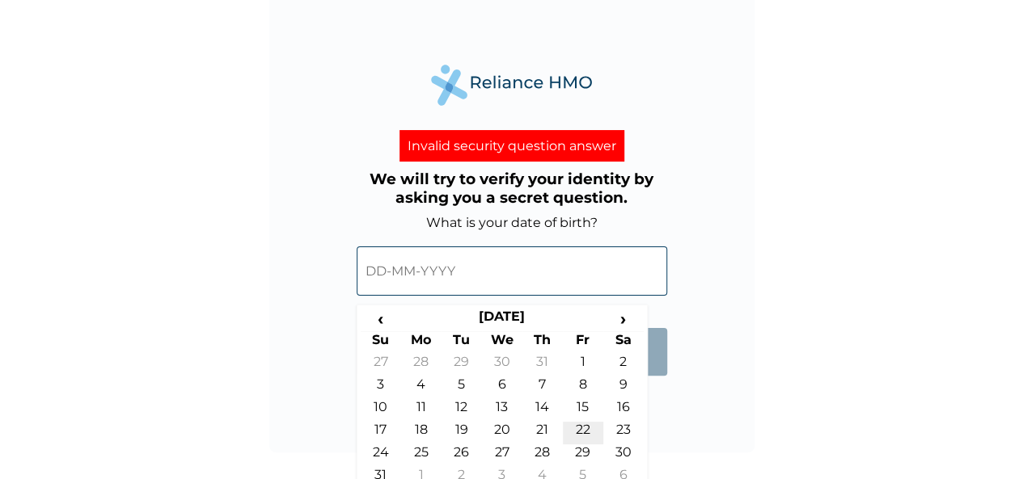
scroll to position [47, 0]
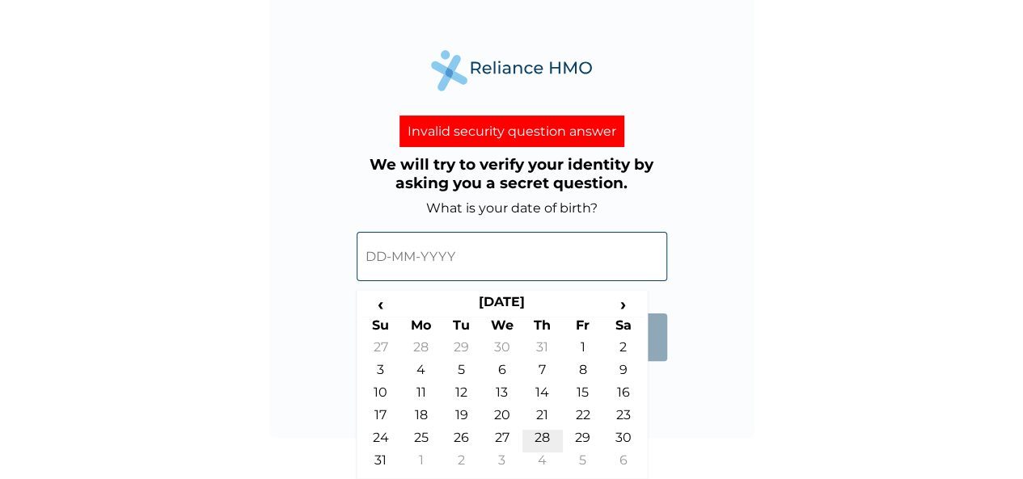
click at [537, 441] on td "28" at bounding box center [542, 441] width 40 height 23
type input "28-08-1969"
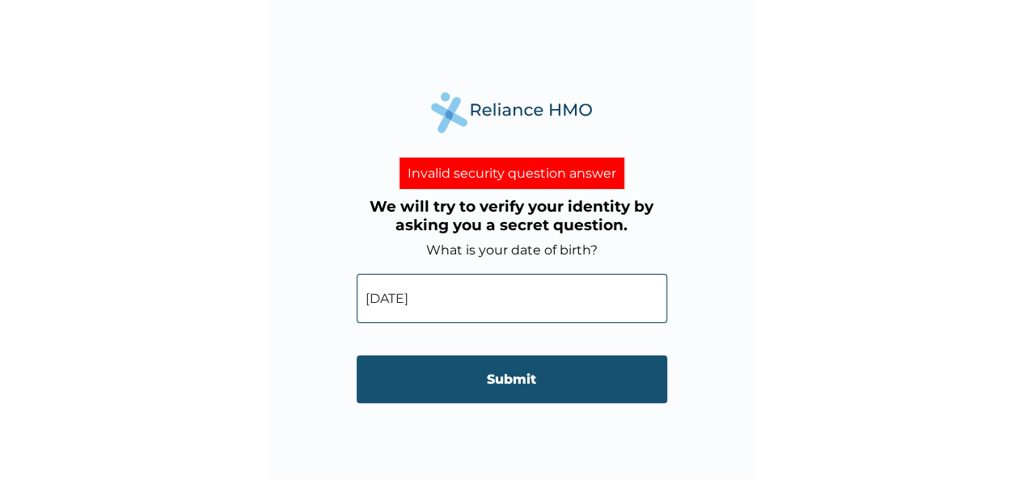
click at [492, 384] on input "Submit" at bounding box center [512, 380] width 310 height 48
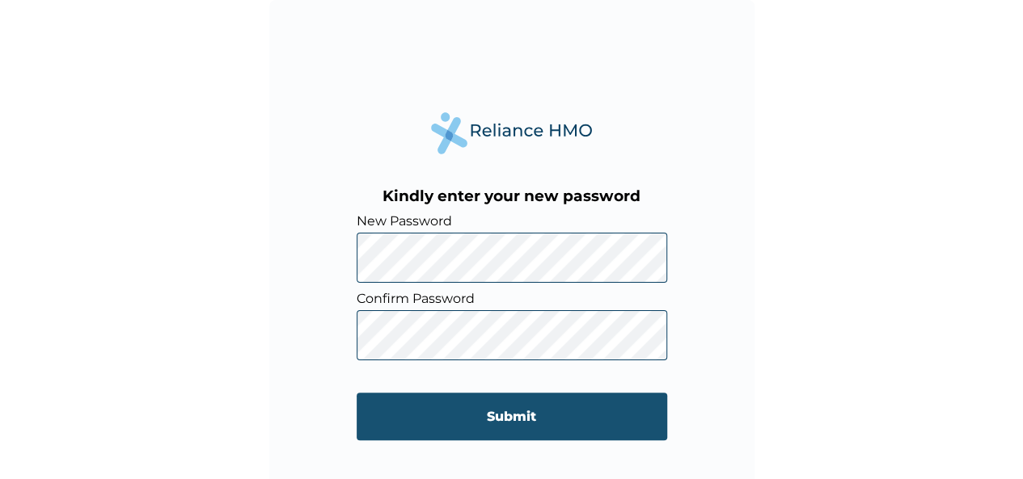
click at [514, 416] on input "Submit" at bounding box center [512, 417] width 310 height 48
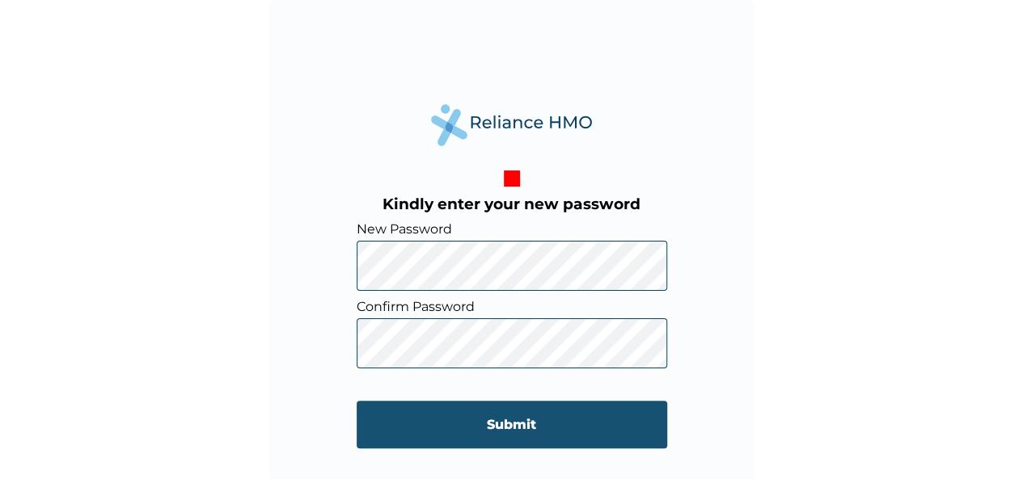
click at [510, 428] on input "Submit" at bounding box center [512, 425] width 310 height 48
click at [506, 421] on input "Submit" at bounding box center [512, 425] width 310 height 48
click at [516, 422] on input "Submit" at bounding box center [512, 425] width 310 height 48
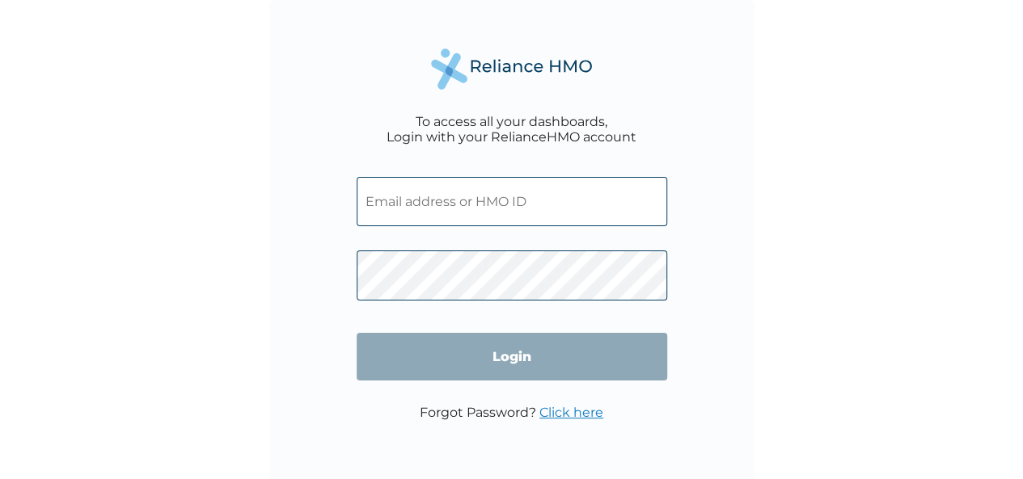
click at [452, 198] on input "text" at bounding box center [512, 201] width 310 height 49
paste input "ENI/10058/A"
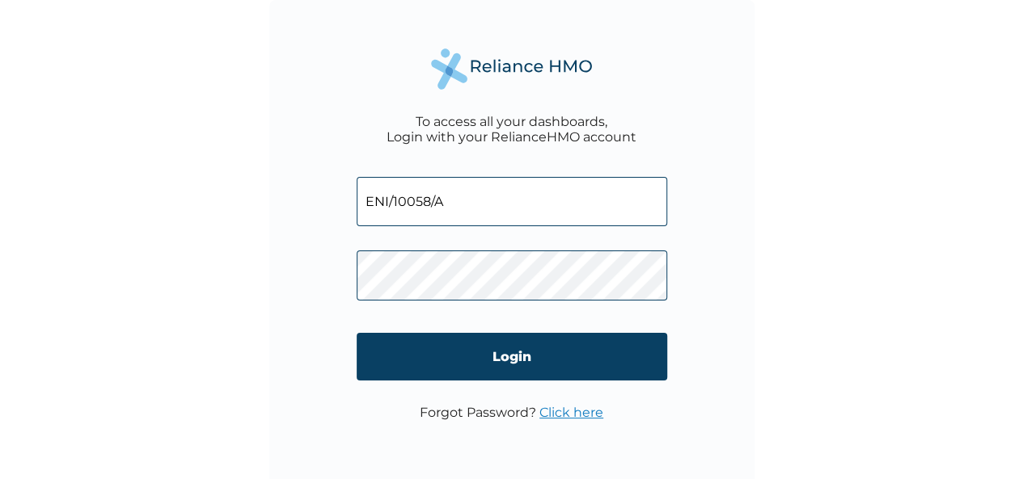
type input "ENI/10058/A"
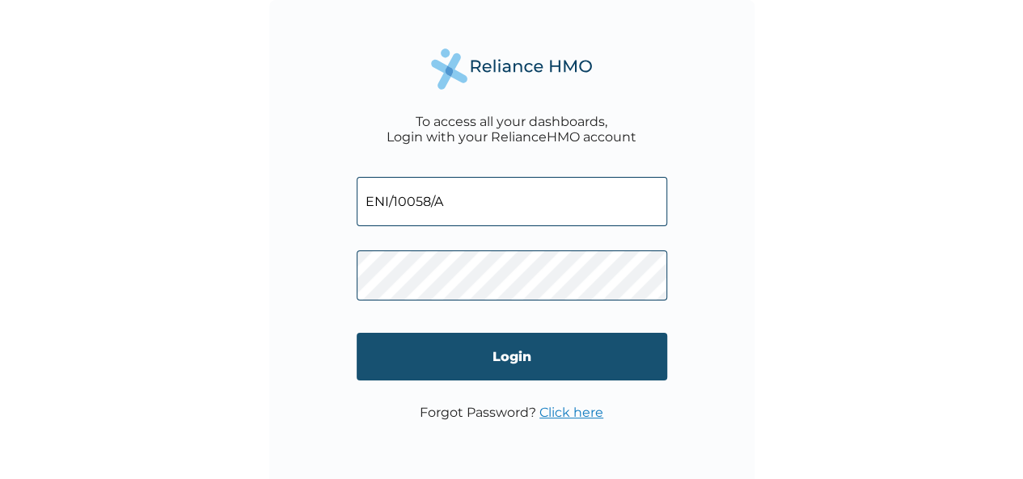
click at [503, 355] on input "Login" at bounding box center [512, 357] width 310 height 48
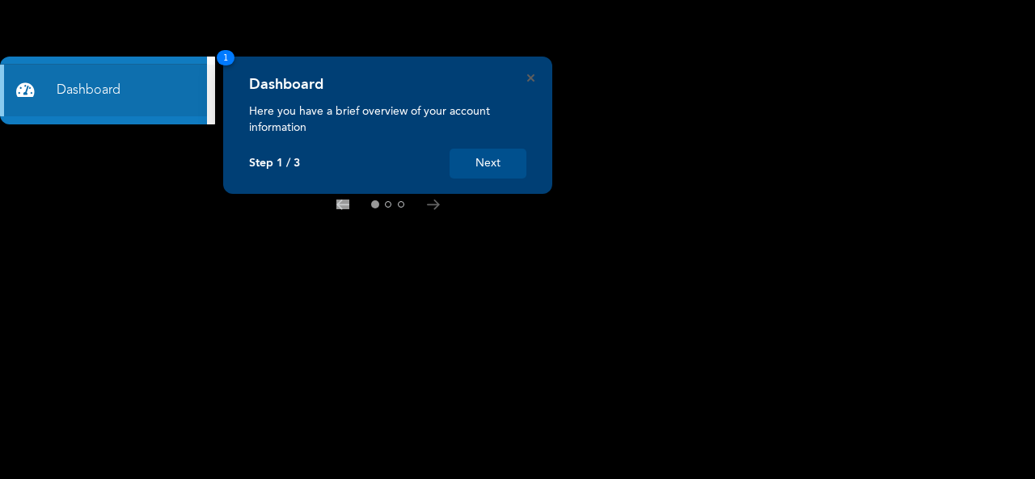
click at [482, 167] on button "Next" at bounding box center [488, 164] width 77 height 30
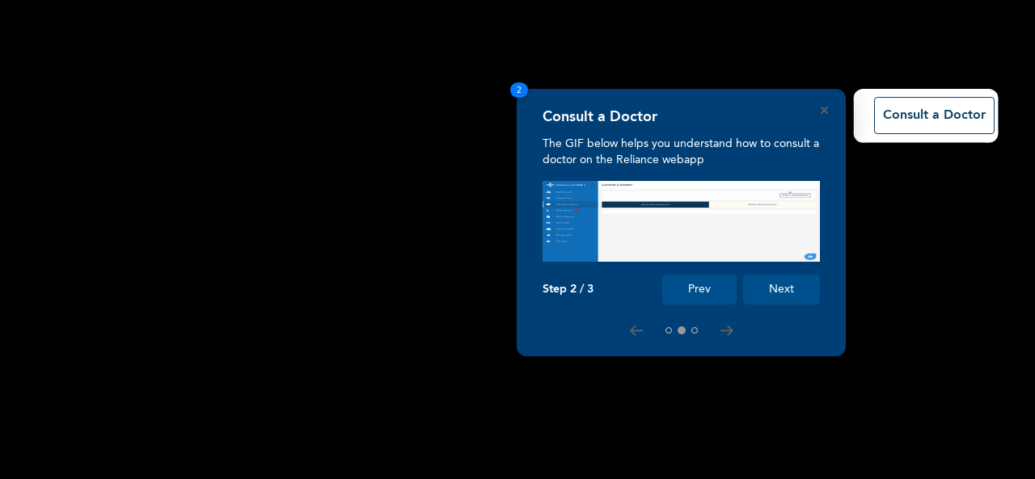
click at [797, 287] on button "Next" at bounding box center [781, 290] width 77 height 30
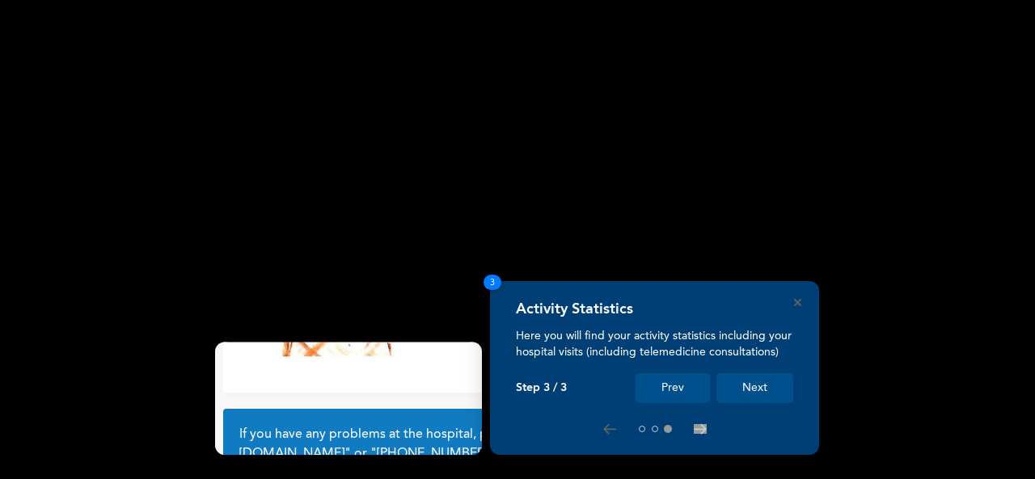
scroll to position [146, 0]
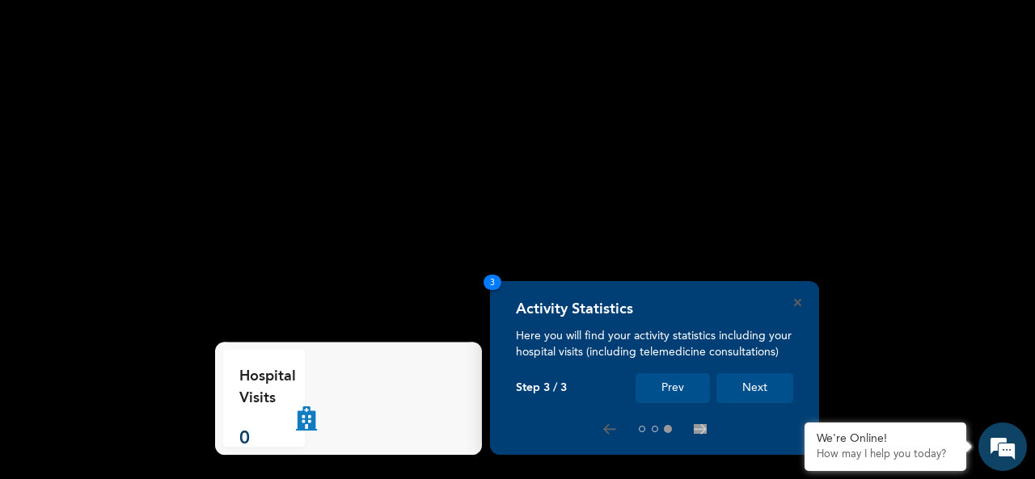
click at [747, 382] on button "Next" at bounding box center [754, 389] width 77 height 30
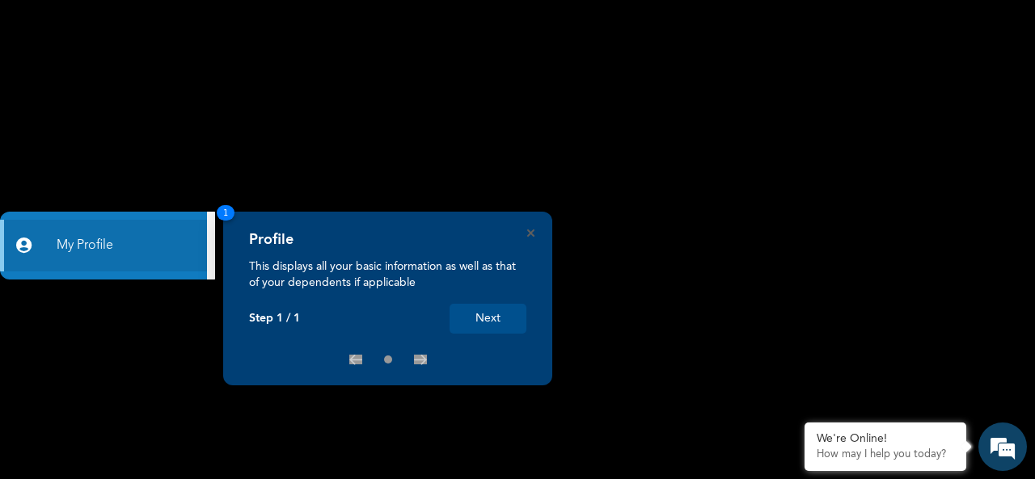
click at [488, 308] on button "Next" at bounding box center [488, 319] width 77 height 30
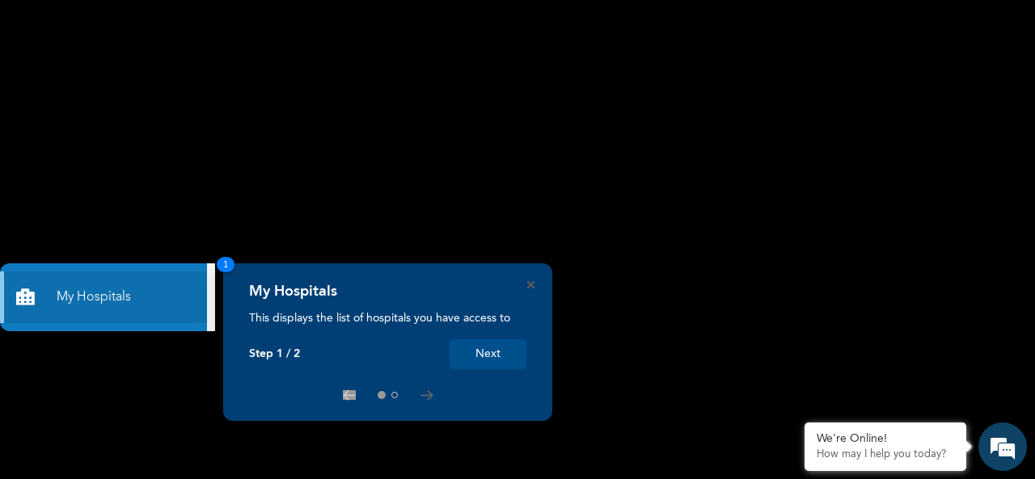
click at [483, 357] on button "Next" at bounding box center [488, 355] width 77 height 30
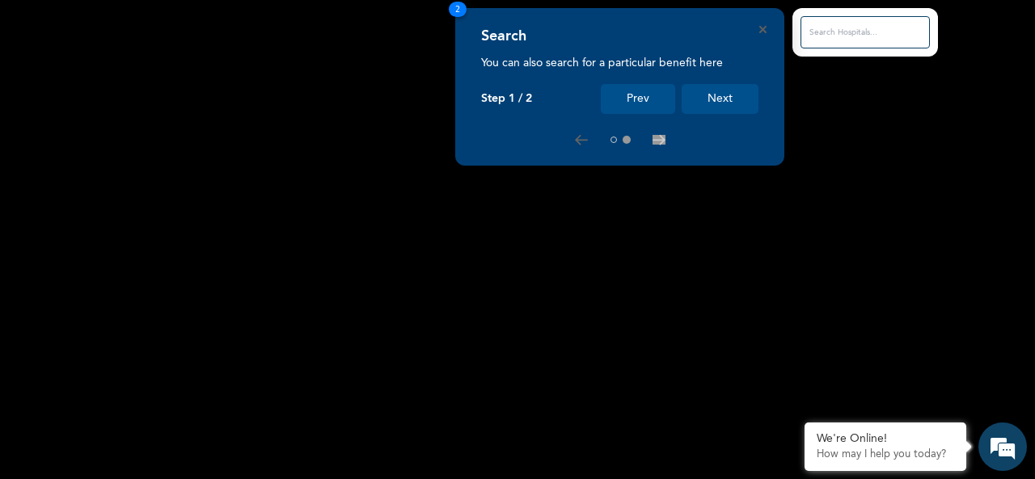
click at [711, 98] on button "Next" at bounding box center [720, 99] width 77 height 30
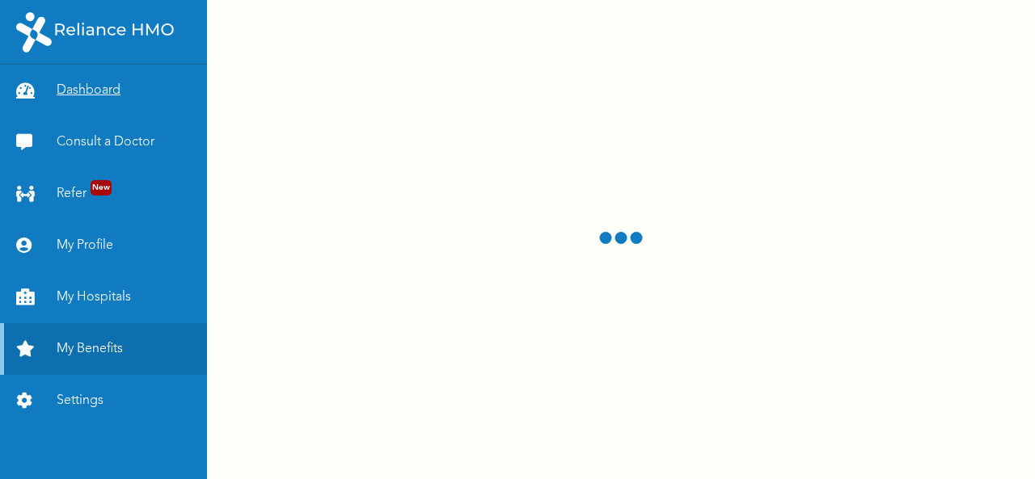
click at [89, 85] on link "Dashboard" at bounding box center [103, 91] width 207 height 52
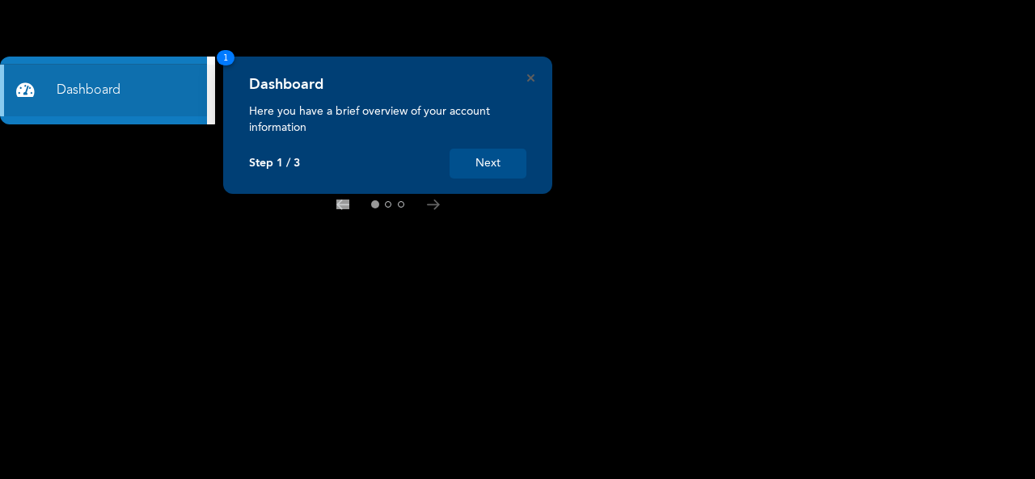
click at [526, 75] on div "Dashboard Here you have a brief overview of your account information Step 1 / 3…" at bounding box center [387, 125] width 329 height 137
click at [527, 75] on icon "Close" at bounding box center [530, 77] width 7 height 7
